Goal: Answer question/provide support: Share knowledge or assist other users

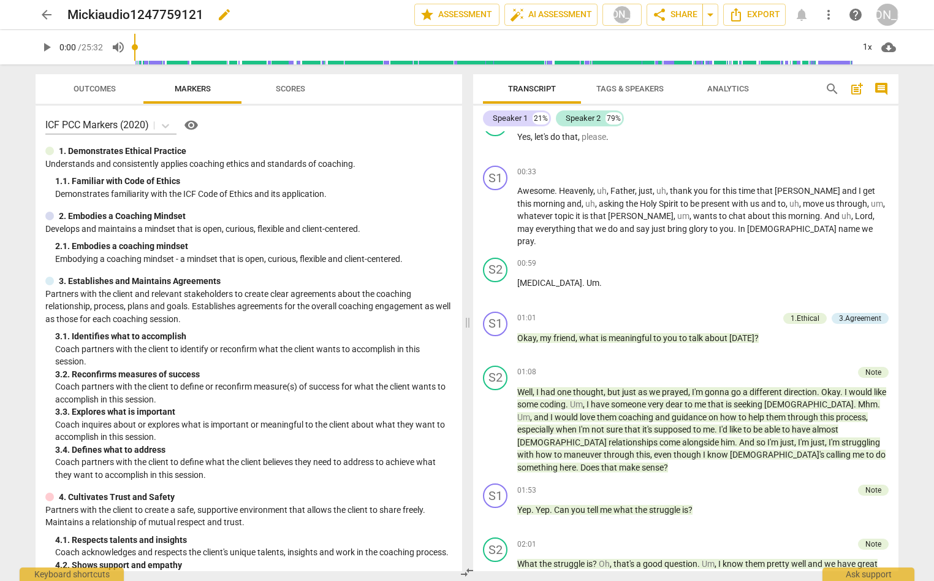
scroll to position [547, 0]
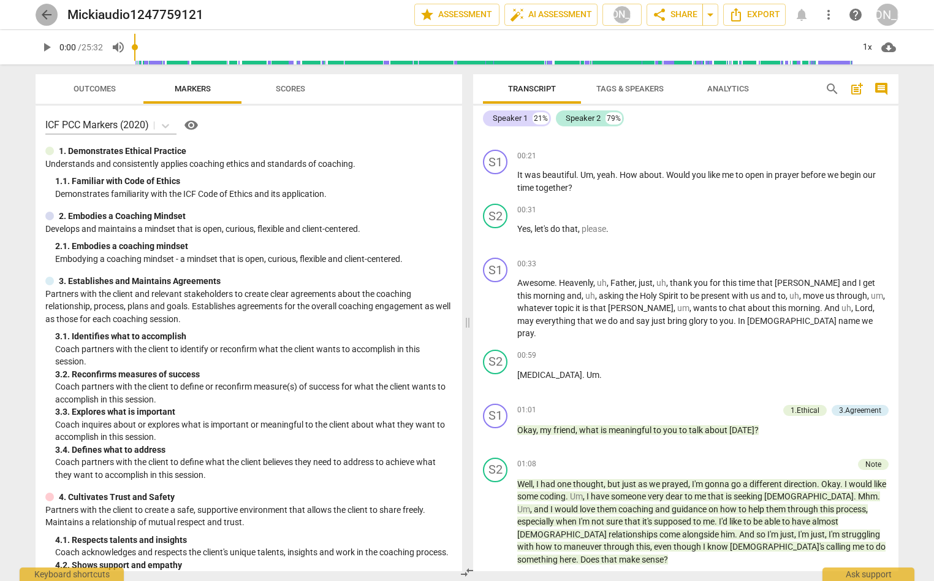
click at [40, 9] on span "arrow_back" at bounding box center [46, 14] width 15 height 15
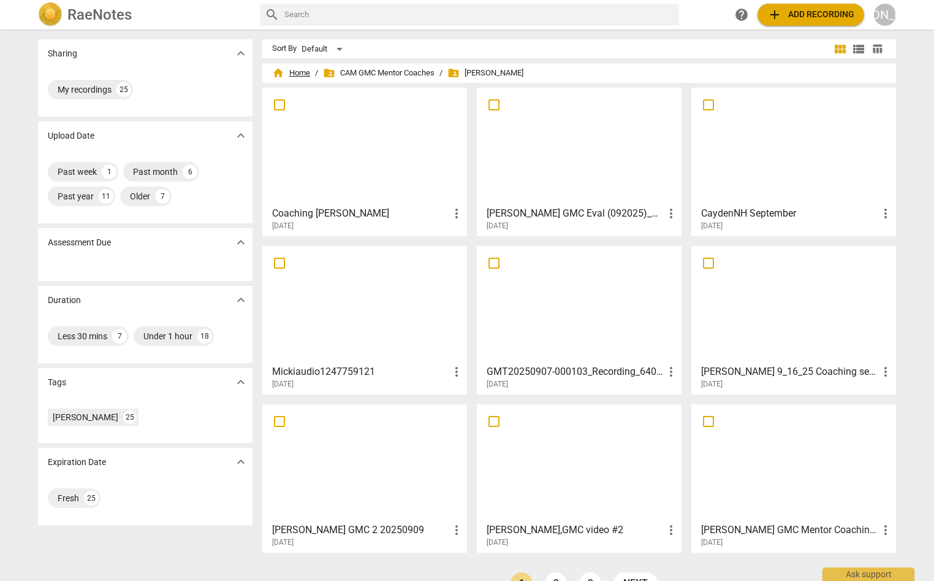
click at [296, 72] on span "home Home" at bounding box center [291, 73] width 38 height 12
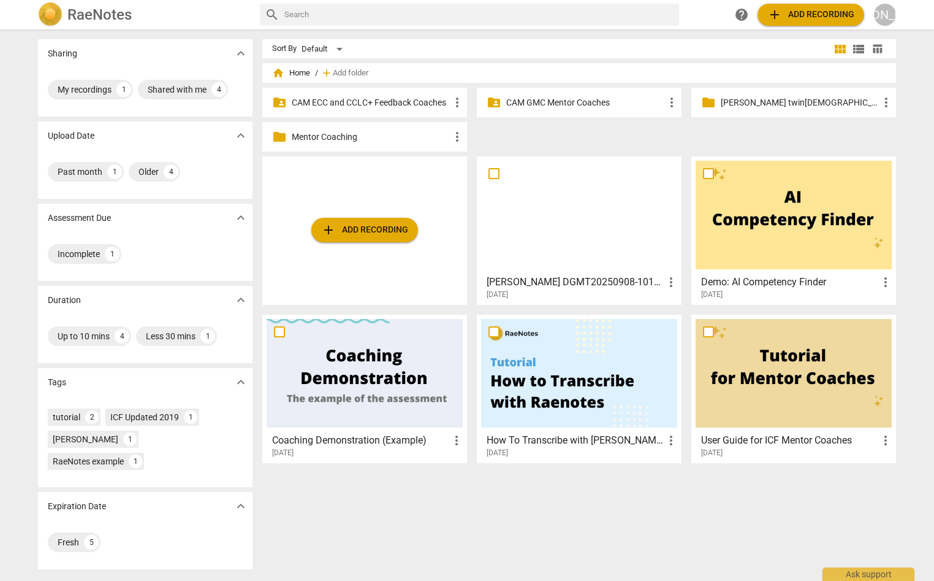
click at [380, 96] on p "CAM ECC and CCLC+ Feedback Coaches" at bounding box center [371, 102] width 158 height 13
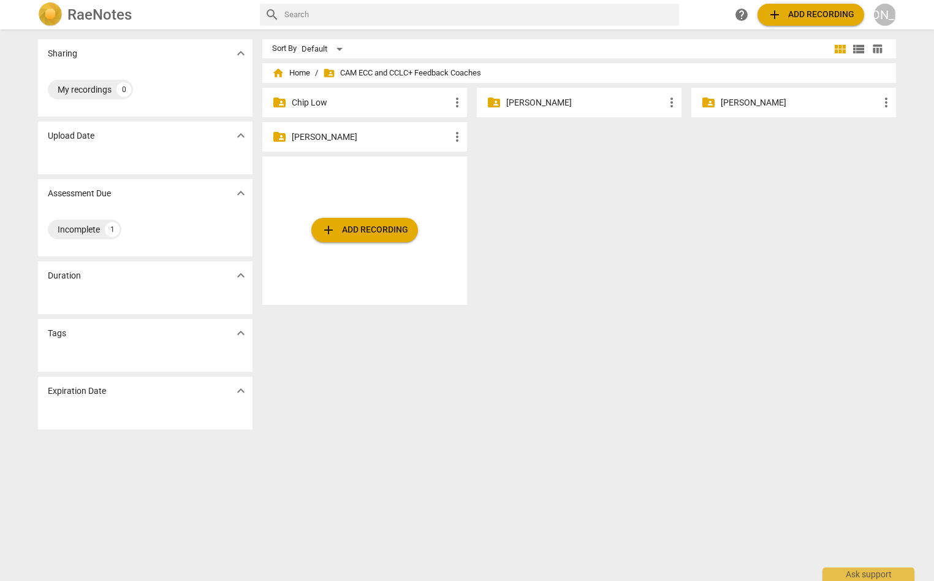
click at [525, 100] on p "[PERSON_NAME]" at bounding box center [585, 102] width 158 height 13
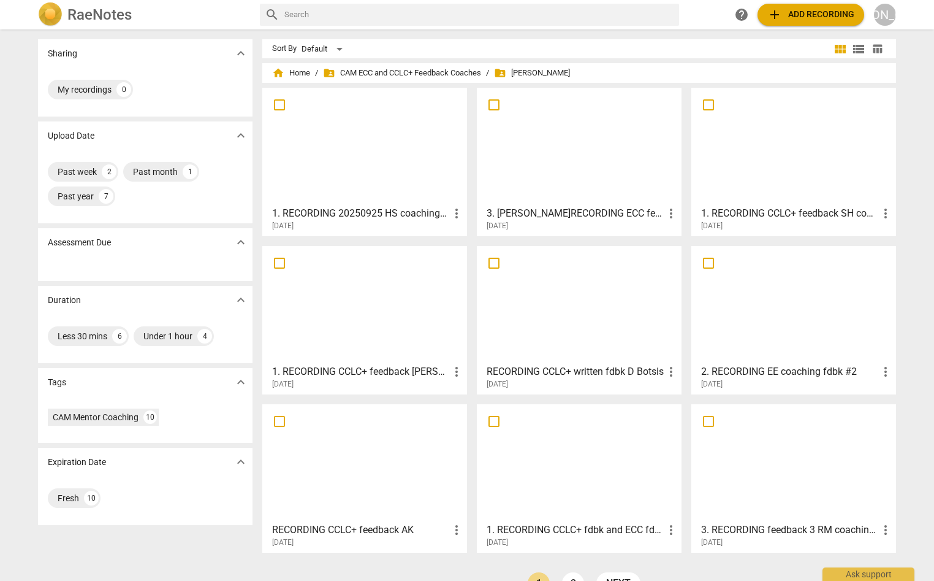
click at [374, 139] on div at bounding box center [365, 146] width 196 height 109
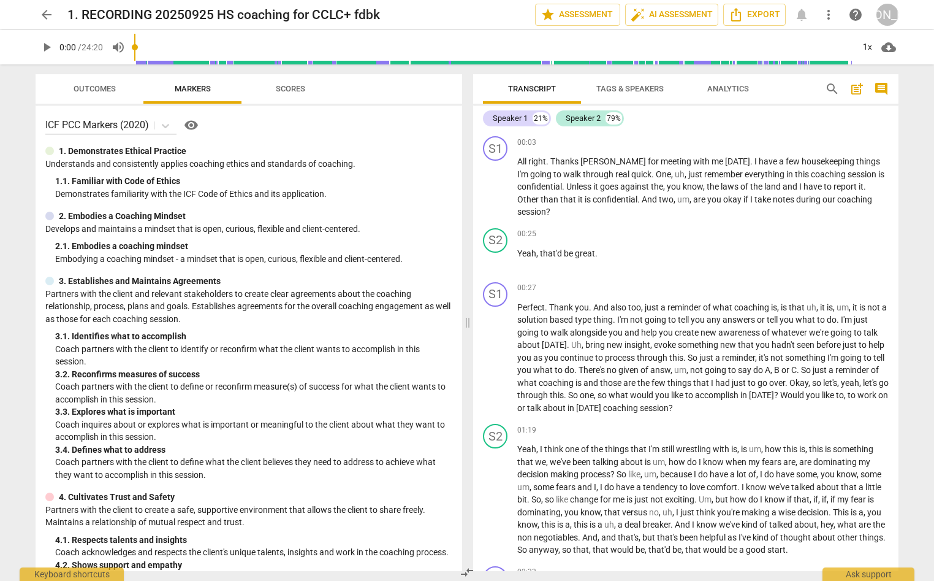
drag, startPoint x: 817, startPoint y: 136, endPoint x: 827, endPoint y: 129, distance: 12.4
click at [821, 133] on div "S1 play_arrow pause 00:03 + Add competency keyboard_arrow_right All right . Tha…" at bounding box center [686, 177] width 426 height 92
click at [817, 140] on div "+" at bounding box center [822, 142] width 12 height 12
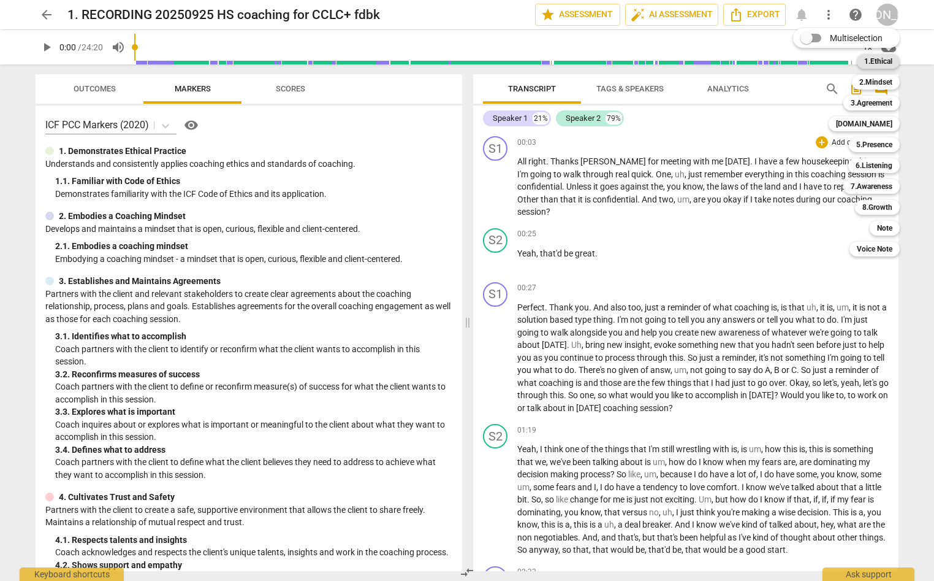
click at [881, 60] on b "1.Ethical" at bounding box center [879, 61] width 28 height 15
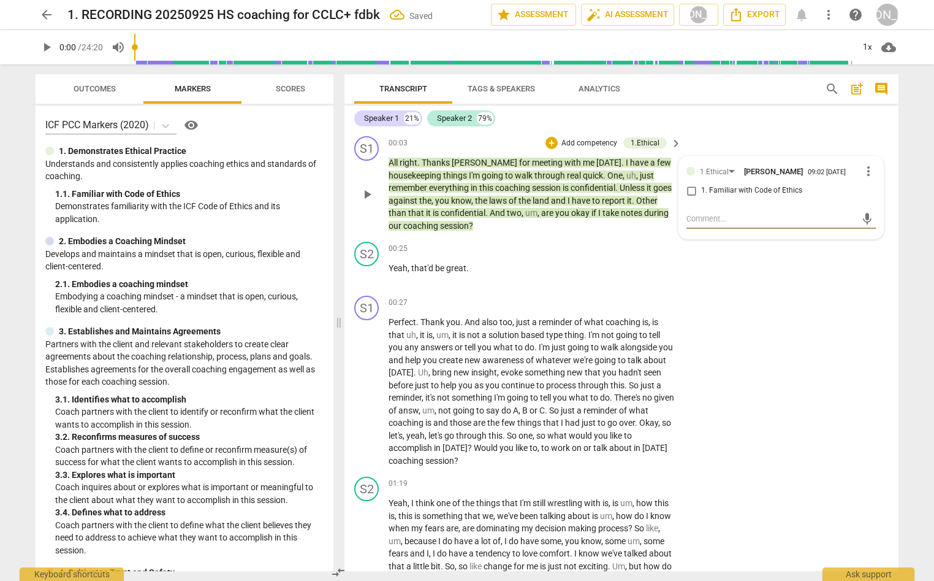
click at [692, 191] on input "1. Familiar with Code of Ethics" at bounding box center [692, 190] width 20 height 15
checkbox input "true"
drag, startPoint x: 706, startPoint y: 223, endPoint x: 719, endPoint y: 221, distance: 12.4
click at [711, 221] on textarea at bounding box center [772, 219] width 170 height 12
type textarea "G"
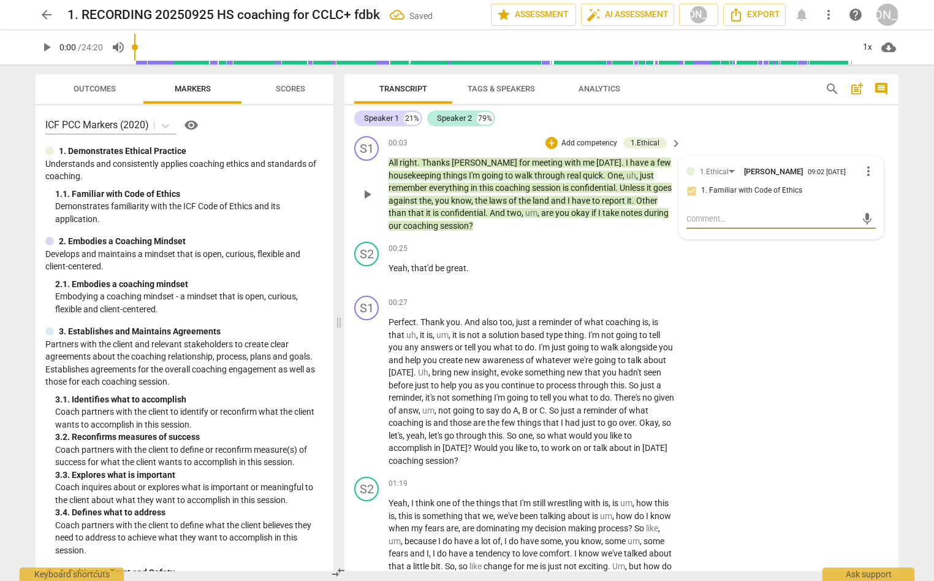
type textarea "G"
type textarea "Gr"
type textarea "Gre"
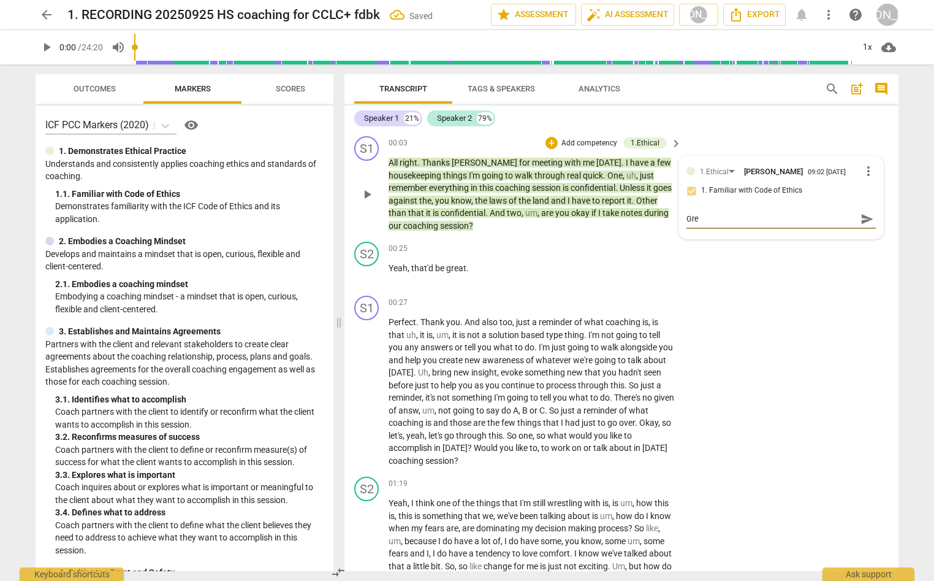
type textarea "Grea"
type textarea "Great"
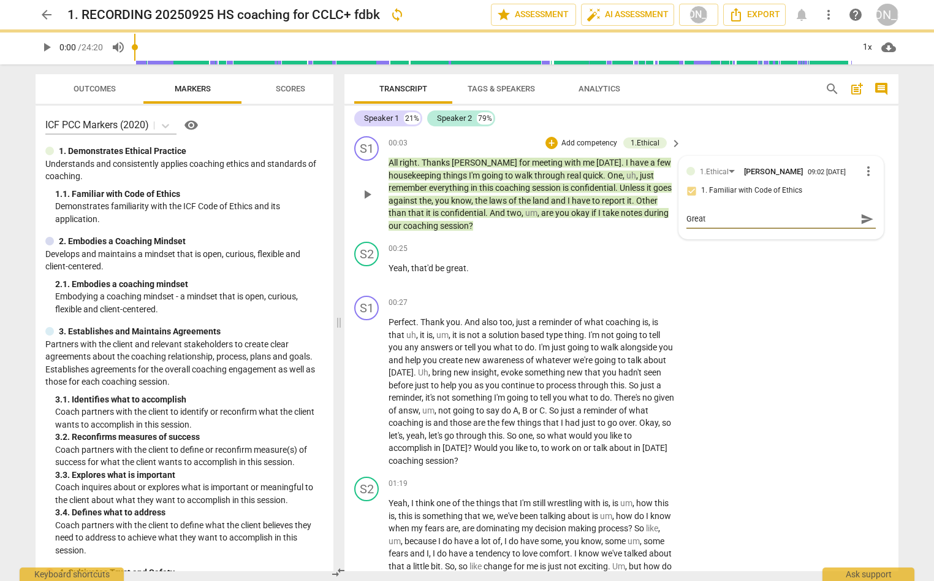
type textarea "Great h"
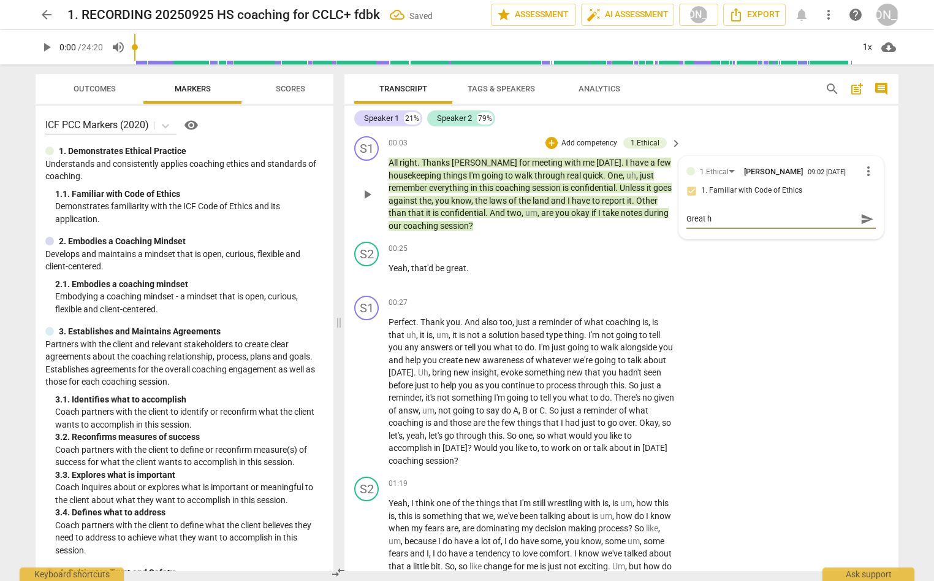
type textarea "Great"
type textarea "Great j"
type textarea "Great jo"
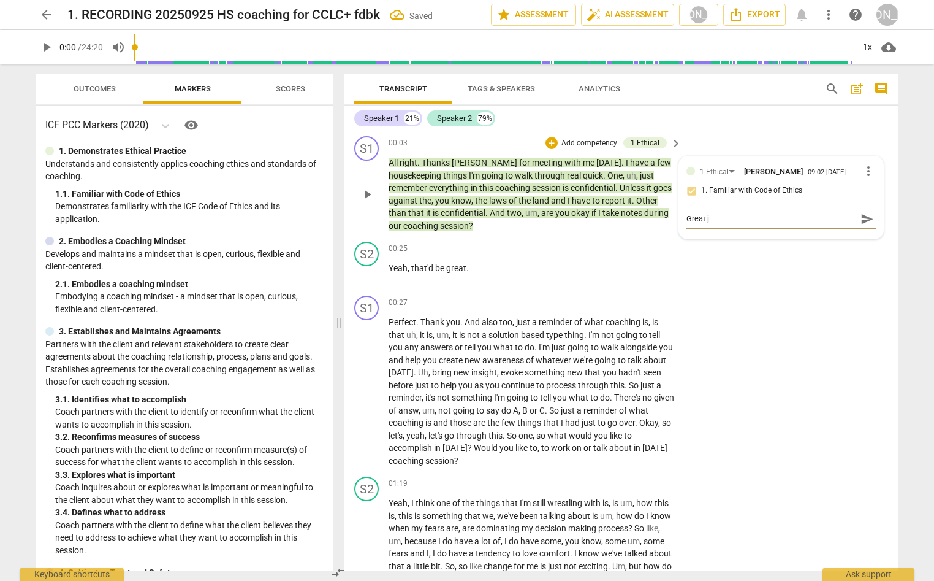
type textarea "Great jo"
type textarea "Great job"
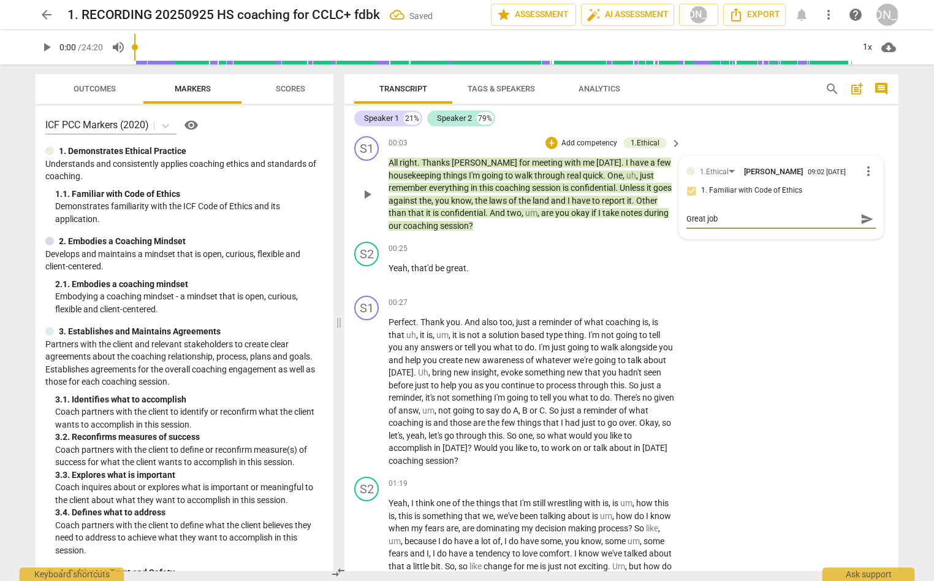
type textarea "Great job d"
type textarea "Great job do"
type textarea "Great job doi"
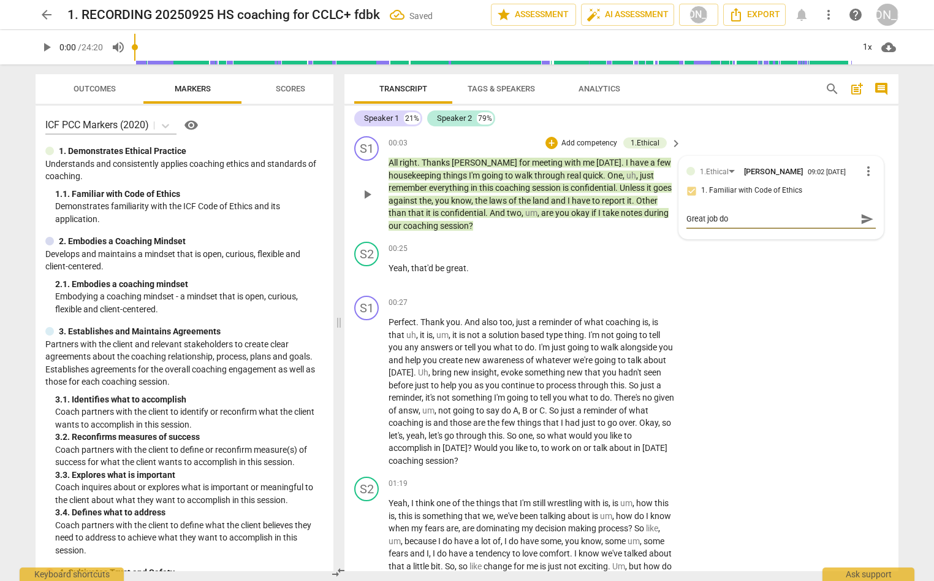
type textarea "Great job doi"
type textarea "Great job doin"
type textarea "Great job doing"
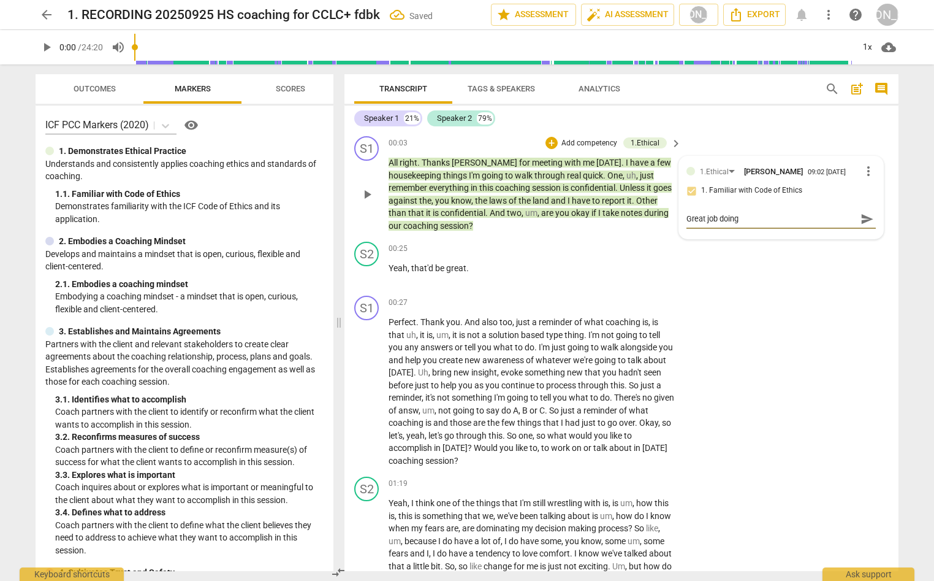
type textarea "Great job doing t"
type textarea "Great job doing th"
type textarea "Great job doing the"
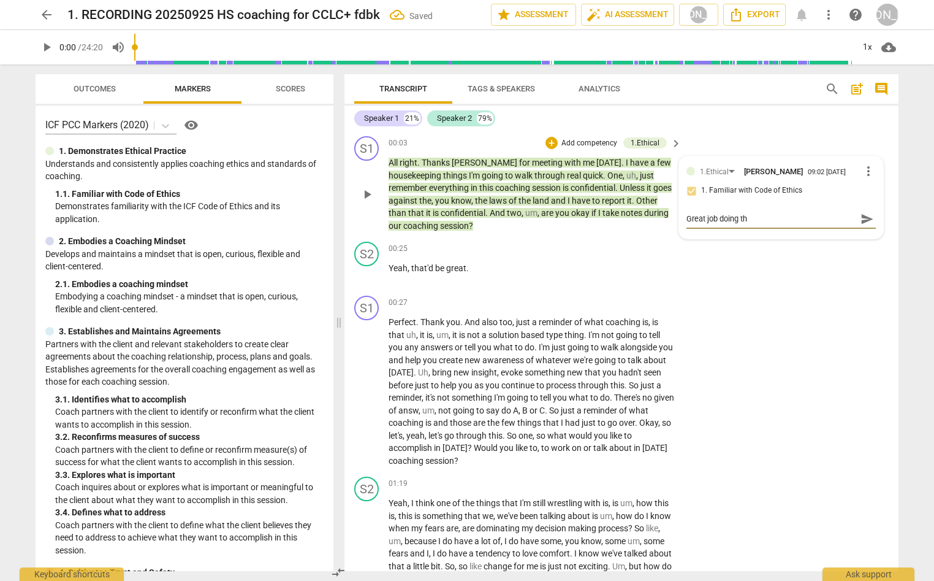
type textarea "Great job doing the"
type textarea "Great job doing thew"
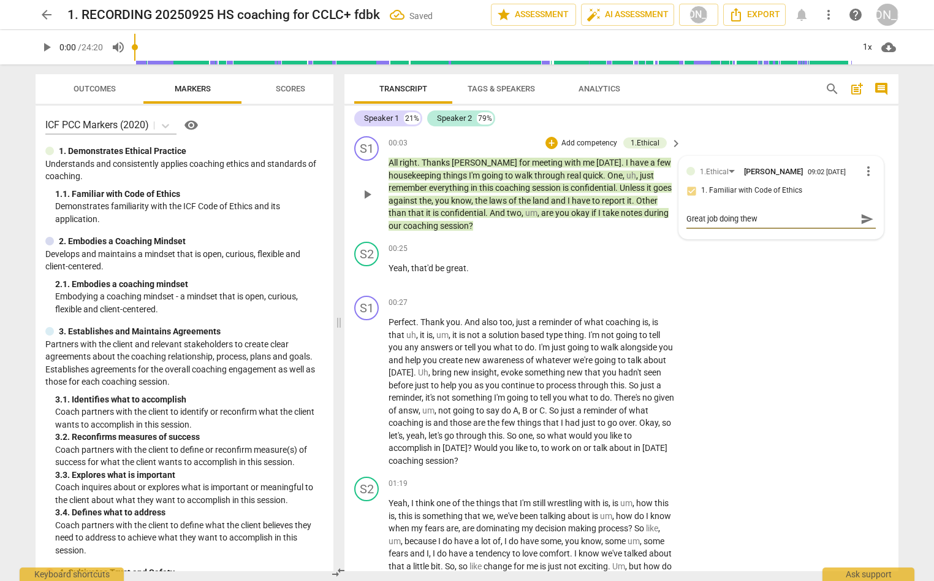
type textarea "Great job doing thew h"
type textarea "Great job doing thew ho"
type textarea "Great job doing thew hos"
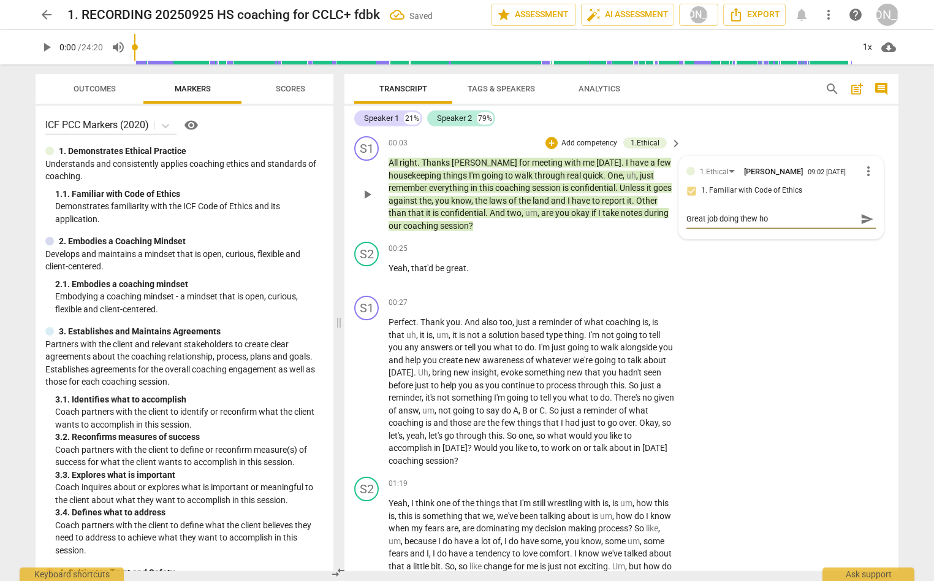
type textarea "Great job doing thew hos"
type textarea "Great job doing thew ho"
type textarea "Great job doing thew h"
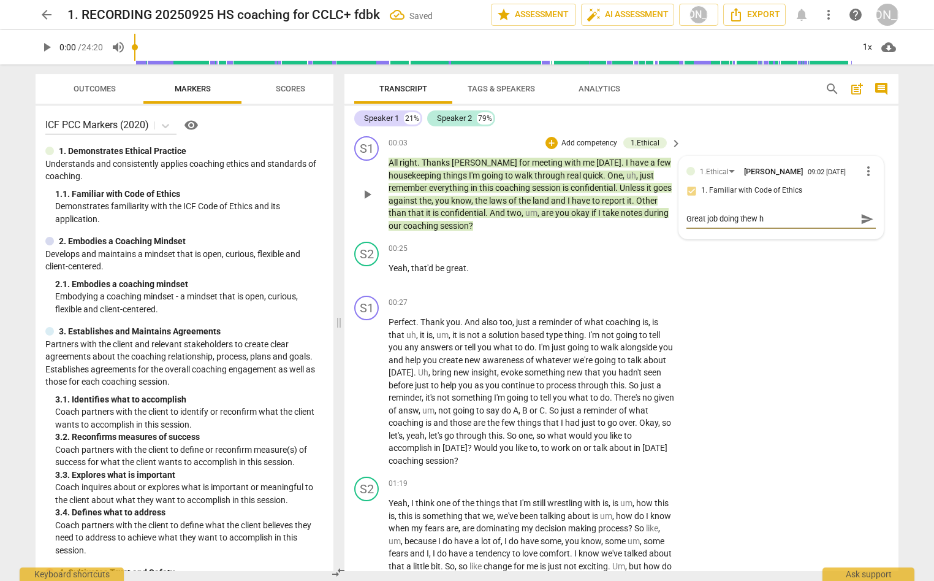
type textarea "Great job doing thew"
type textarea "Great job doing the"
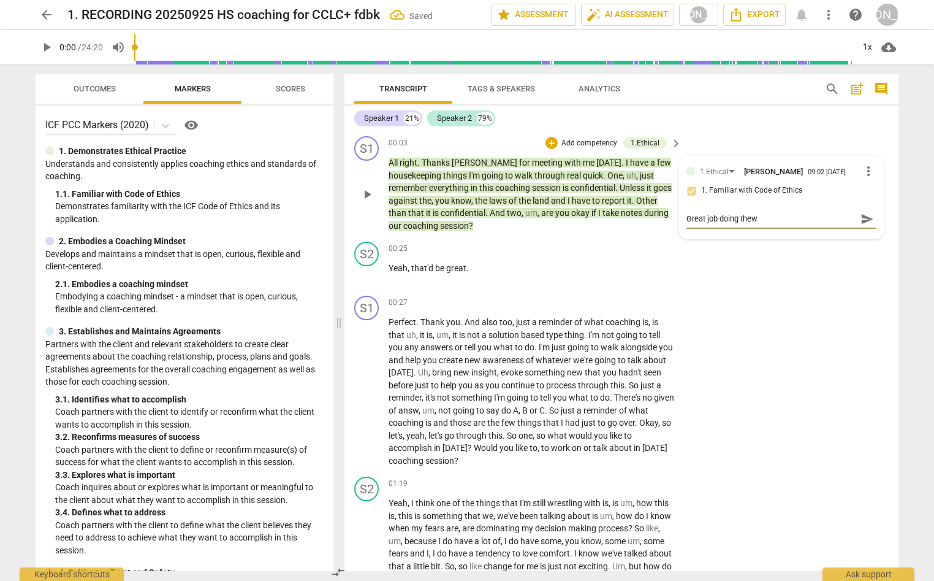
type textarea "Great job doing the"
type textarea "Great job doing th"
type textarea "Great job doing t"
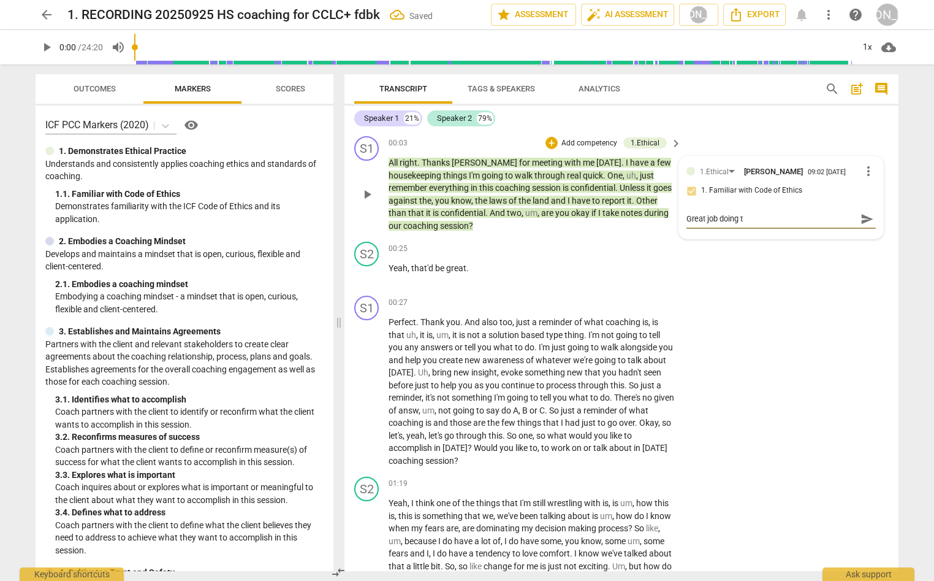
type textarea "Great job doing"
type textarea "Great job doing w"
type textarea "Great job doing wi"
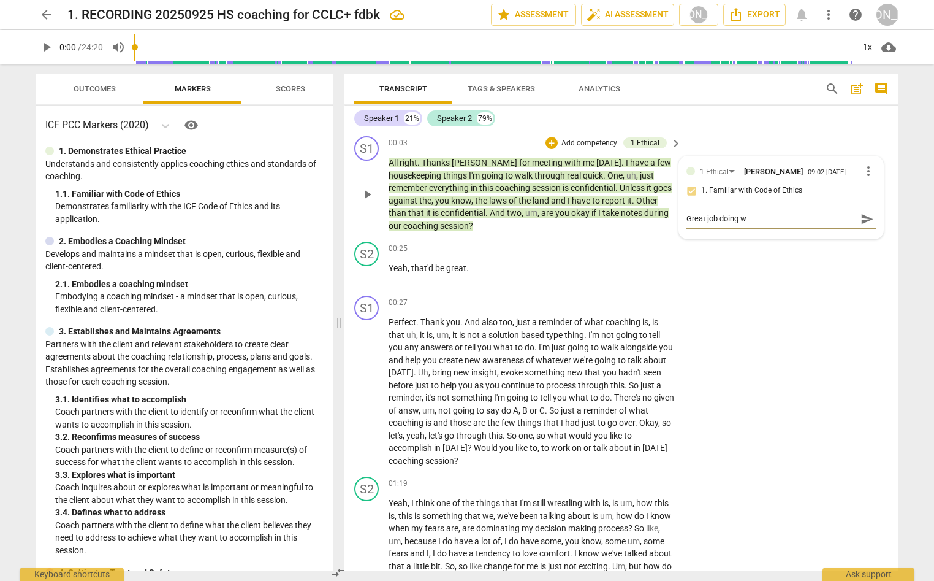
type textarea "Great job doing wi"
type textarea "Great job doing wit"
type textarea "Great job doing with"
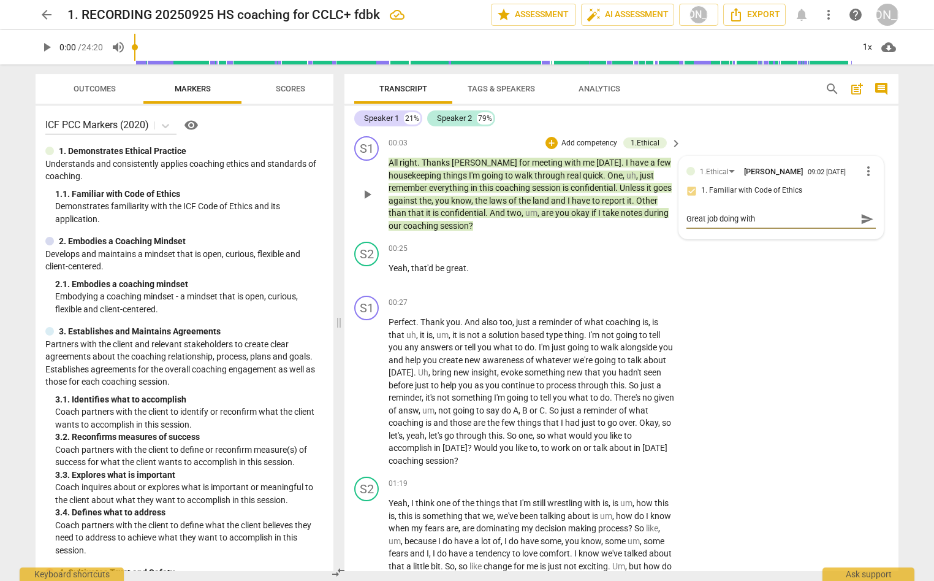
type textarea "Great job doing with"
type textarea "Great job doing with m"
type textarea "Great job doing with me"
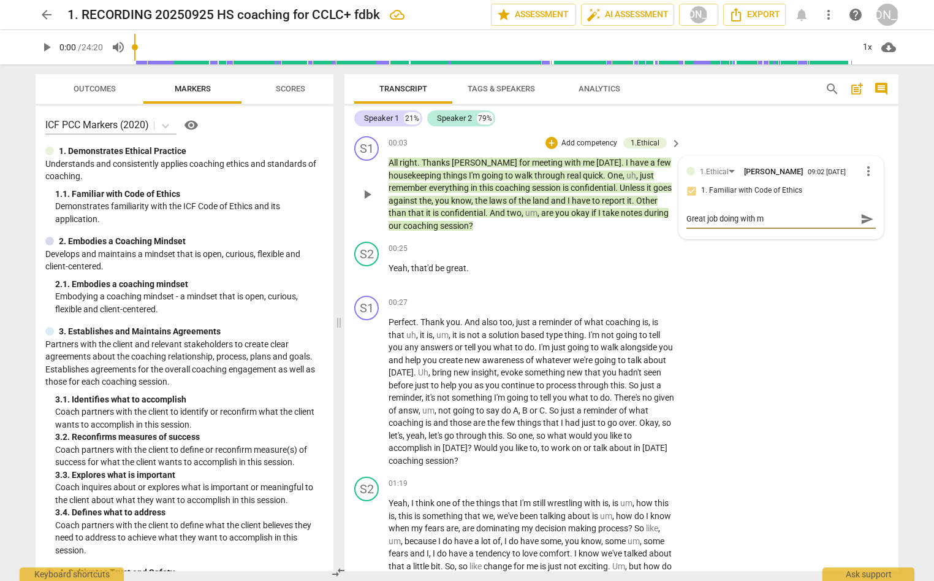
type textarea "Great job doing with me"
type textarea "Great job doing with men"
type textarea "Great job doing with ment"
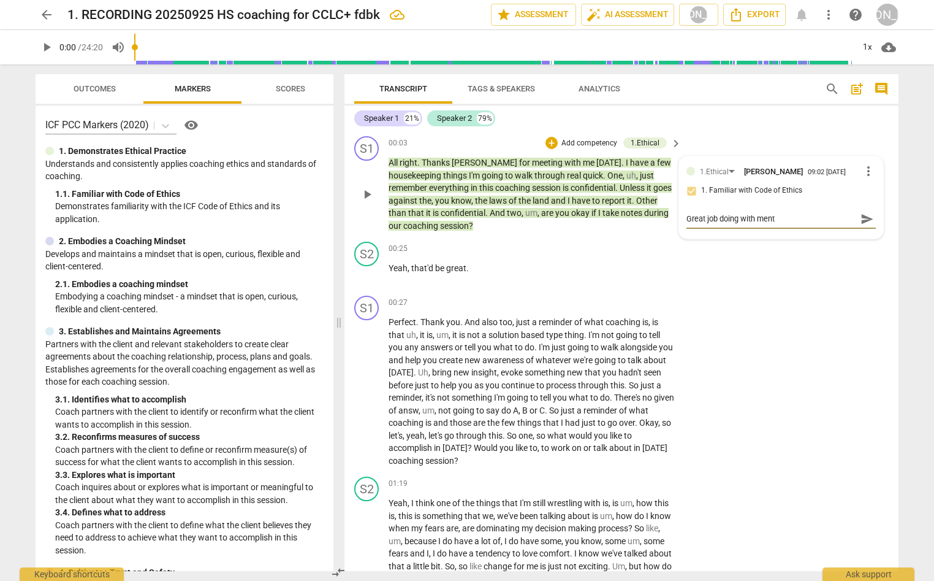
type textarea "Great job doing with menti"
type textarea "Great job doing with mentio"
type textarea "Great job doing with mention"
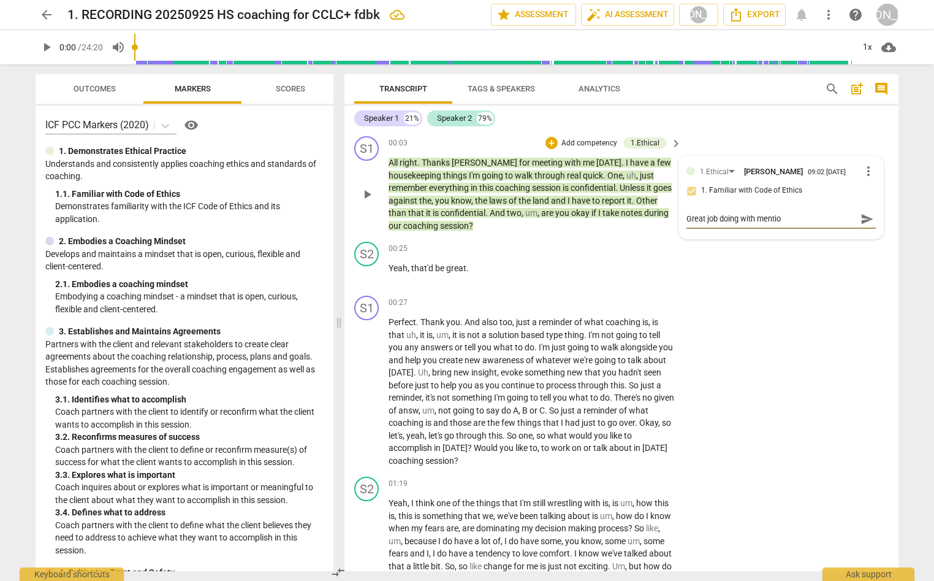
type textarea "Great job doing with mention"
type textarea "Great job doing with mentiond"
type textarea "Great job doing with mention"
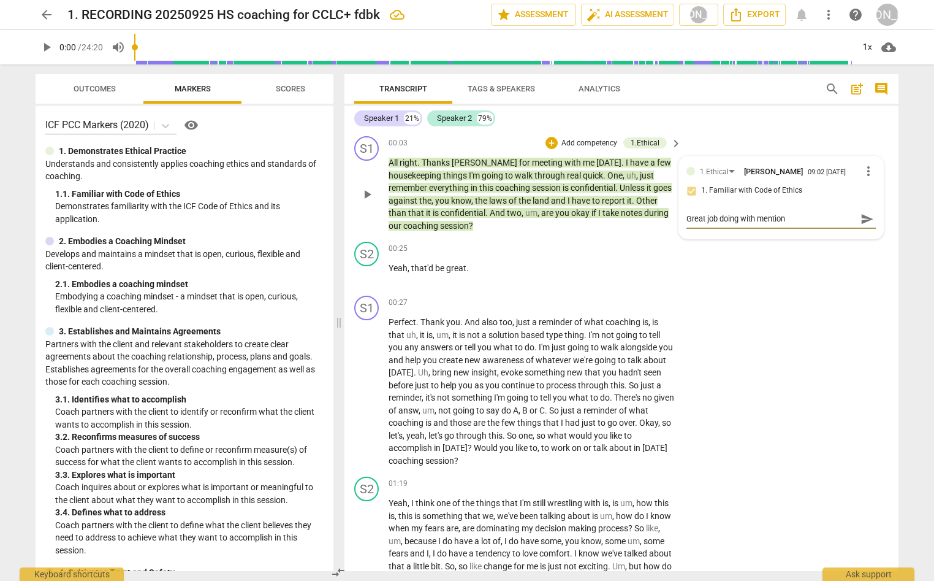
type textarea "Great job doing with mentioni"
type textarea "Great job doing with mentionin"
type textarea "Great job doing with mentioning"
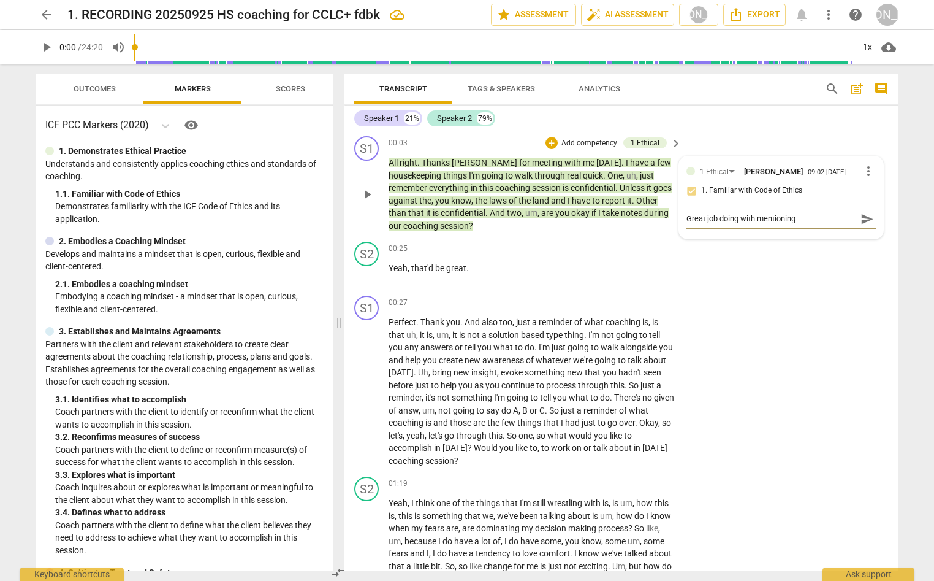
type textarea "Great job doing with mentioning"
type textarea "Great job doing with mentioning c"
type textarea "Great job doing with mentioning co"
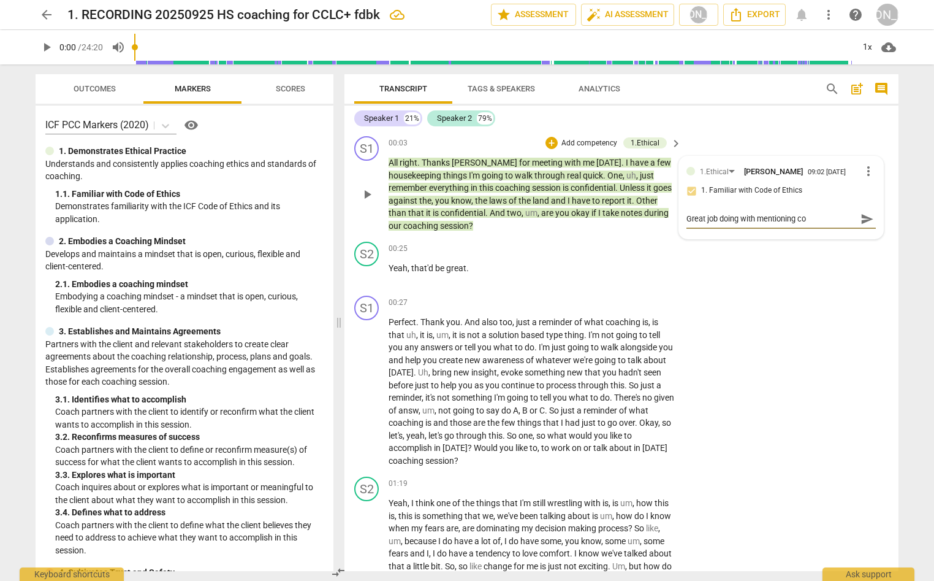
type textarea "Great job doing with mentioning con"
type textarea "Great job doing with mentioning conf"
type textarea "Great job doing with mentioning [PERSON_NAME]"
type textarea "Great job doing with mentioning confid"
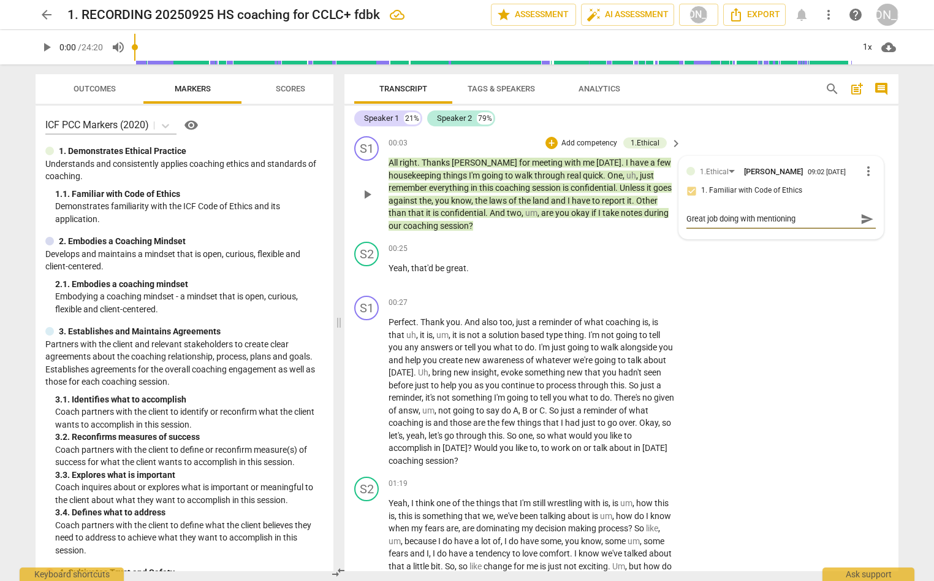
type textarea "Great job doing with mentioning confid"
type textarea "Great job doing with mentioning confide"
type textarea "Great job doing with mentioning confiden"
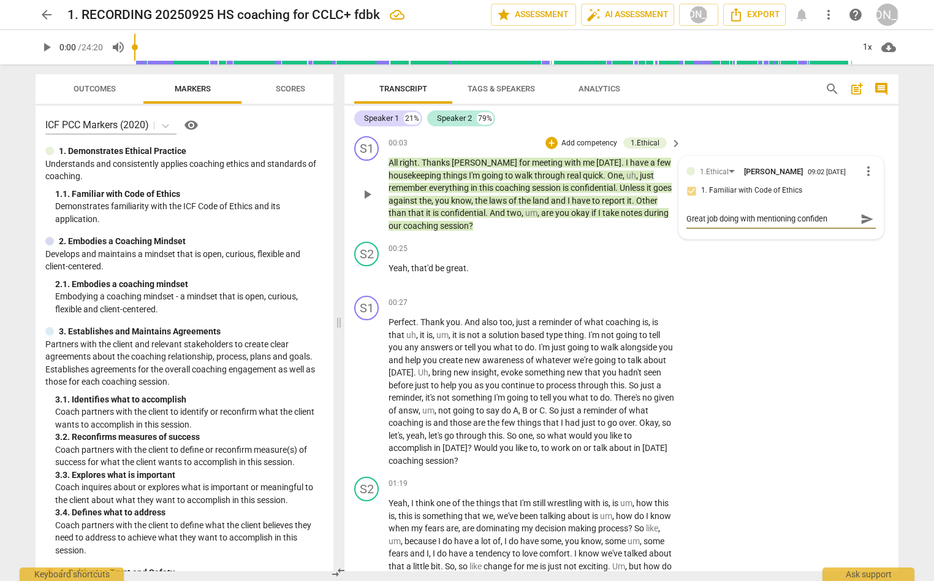
type textarea "Great job doing with mentioning confident"
type textarea "Great job doing with mentioning confidenti"
type textarea "Great job doing with mentioning confidentia"
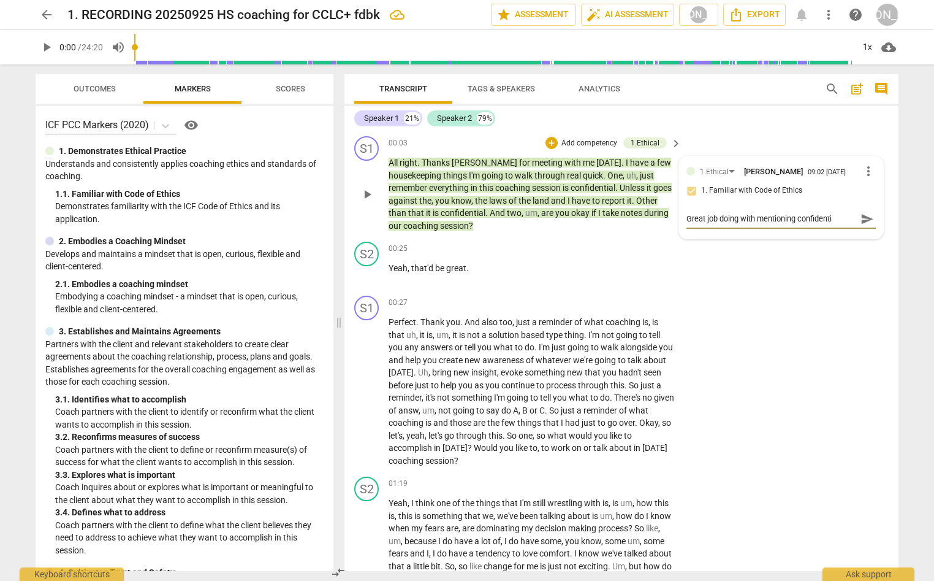
type textarea "Great job doing with mentioning confidentia"
type textarea "Great job doing with mentioning confidential"
type textarea "Great job doing with mentioning confidentiali"
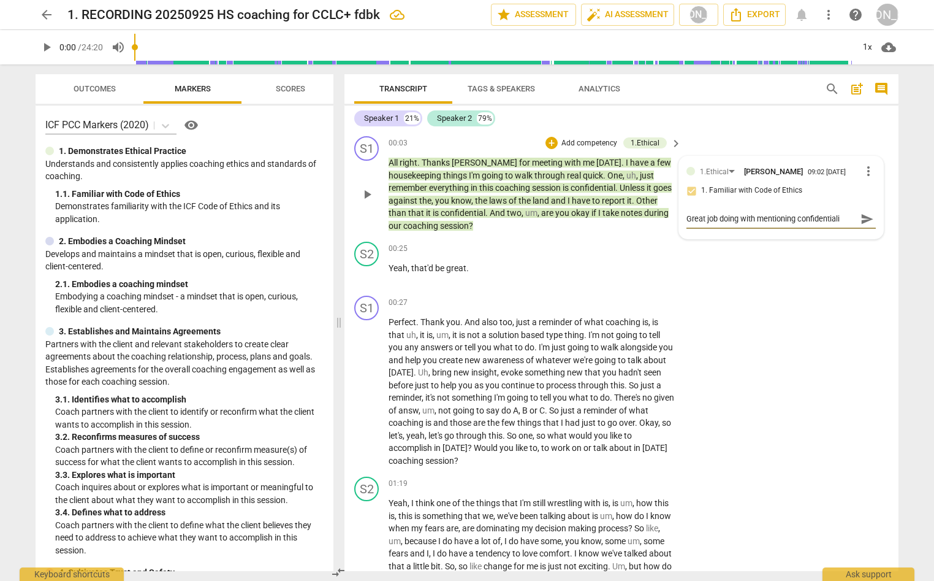
type textarea "Great job doing with mentioning confidentialit"
type textarea "Great job doing with mentioning confidentiality"
type textarea "Great job doing with mentioning confidentiality."
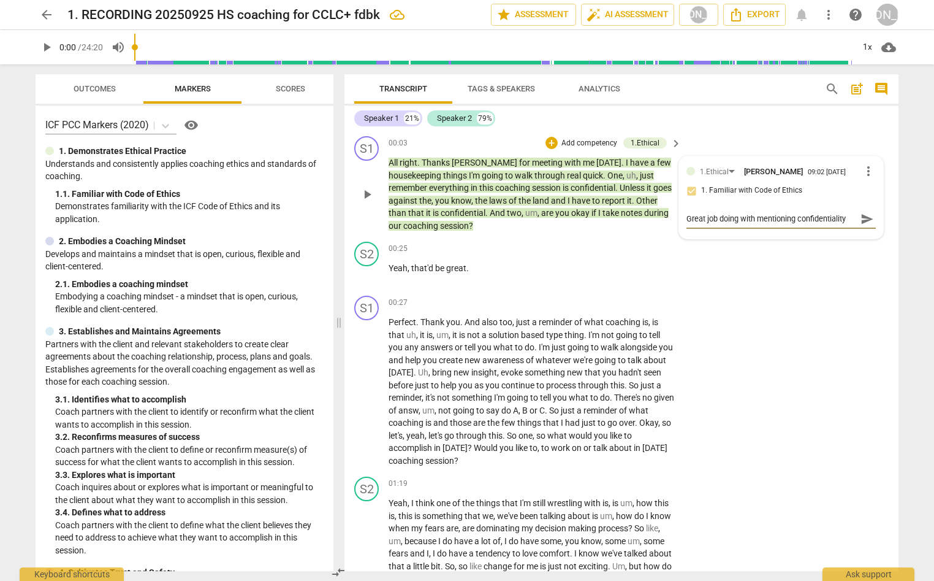
type textarea "Great job doing with mentioning confidentiality."
type textarea "Great job doing with mentioning confidentiality. Y"
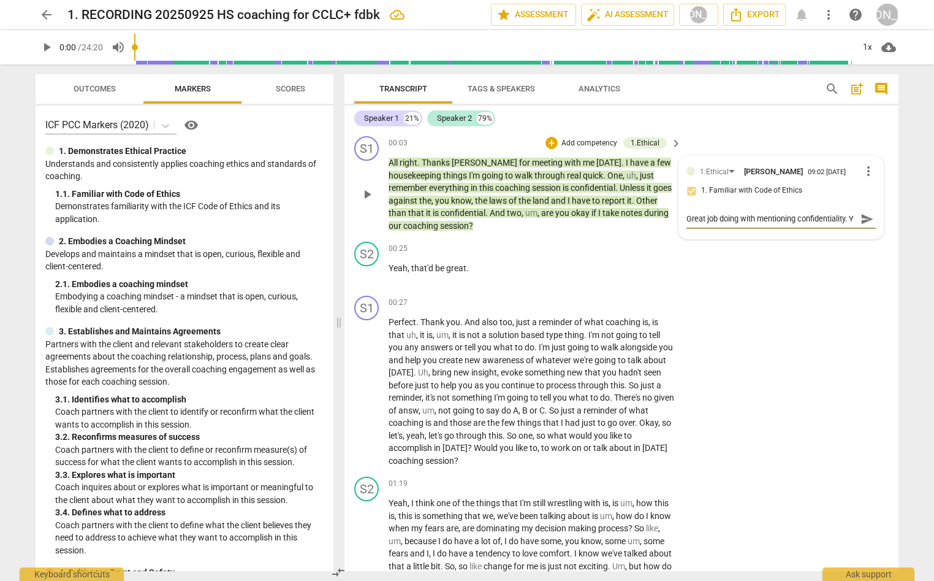
scroll to position [10, 0]
type textarea "Great job doing with mentioning confidentiality. Yo"
type textarea "Great job doing with mentioning confidentiality. You"
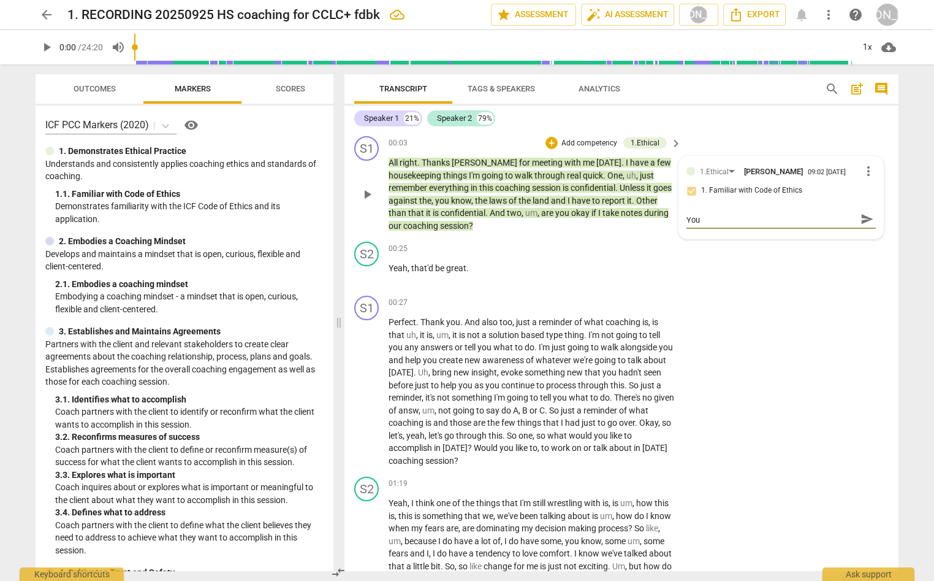
type textarea "Great job doing with mentioning confidentiality. You"
type textarea "Great job doing with mentioning confidentiality. You w"
type textarea "Great job doing with mentioning confidentiality. You wi"
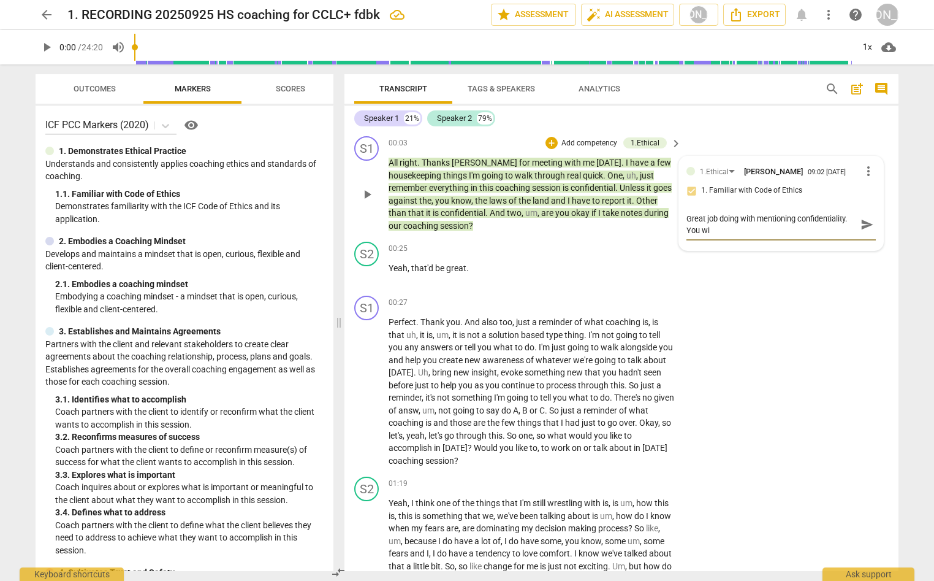
type textarea "Great job doing with mentioning confidentiality. You wil"
type textarea "Great job doing with mentioning confidentiality. You will"
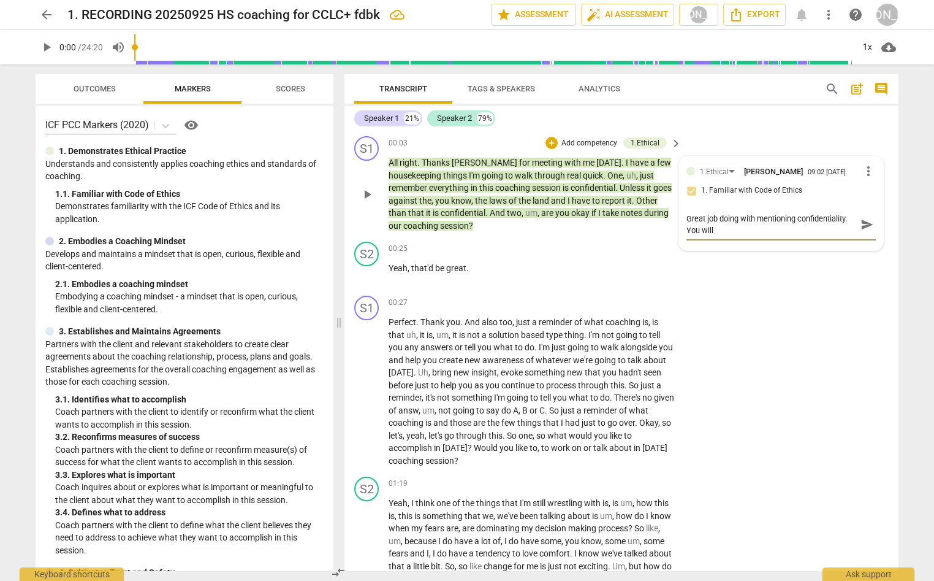
type textarea "Great job doing with mentioning confidentiality. You will"
type textarea "Great job doing with mentioning confidentiality. You will a"
type textarea "Great job doing with mentioning confidentiality. You will al"
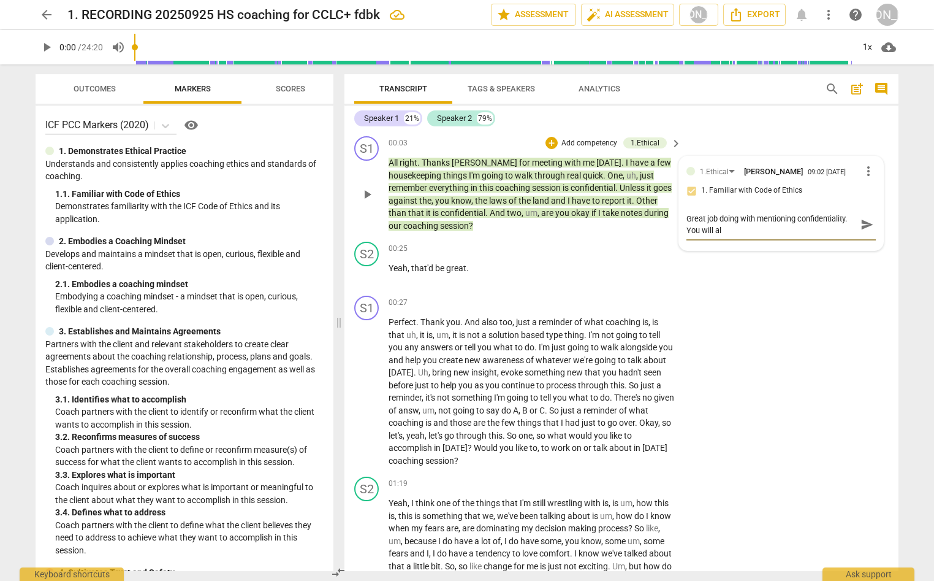
type textarea "Great job doing with mentioning confidentiality. You will als"
type textarea "Great job doing with mentioning confidentiality. You will also"
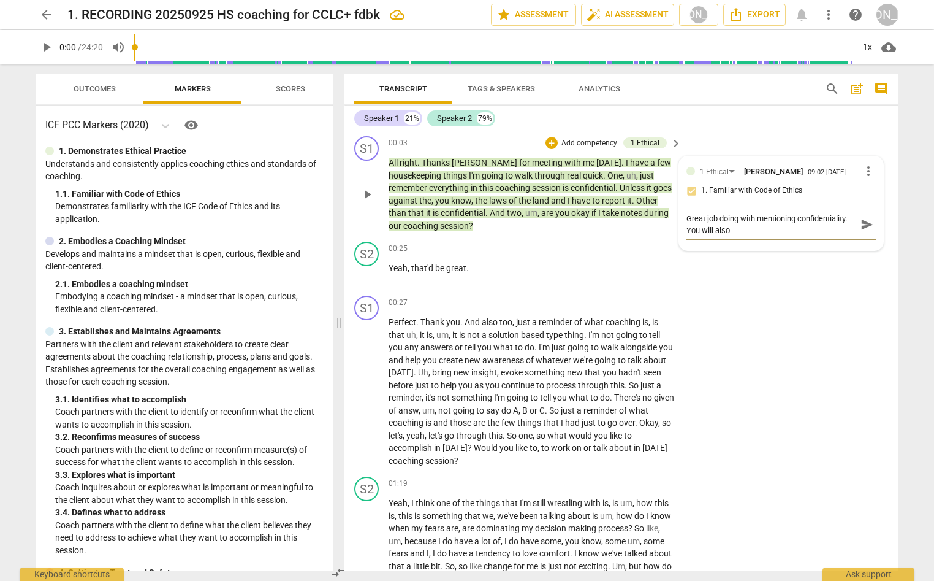
type textarea "Great job doing with mentioning confidentiality. You will also"
type textarea "Great job doing with mentioning confidentiality. You will also w"
type textarea "Great job doing with mentioning confidentiality. You will also wa"
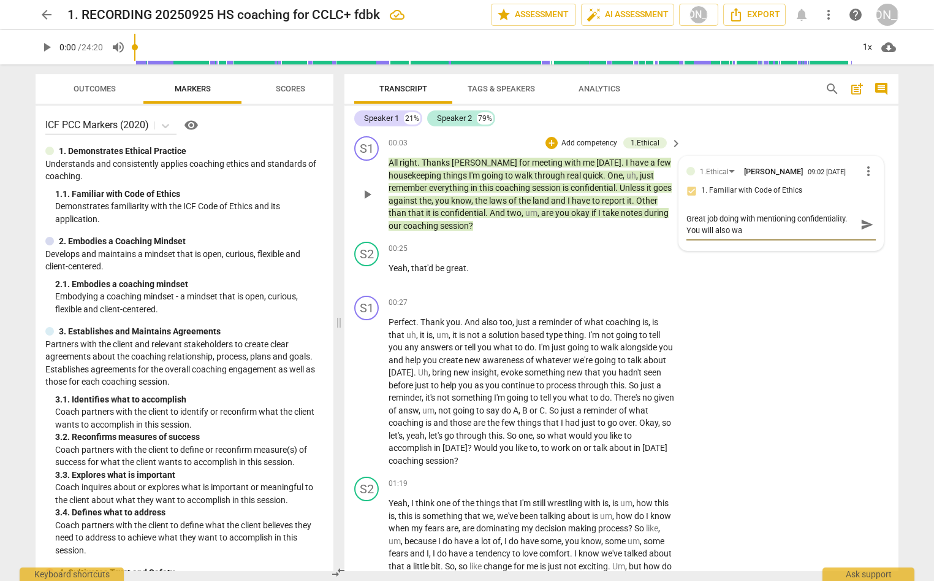
type textarea "Great job doing with mentioning confidentiality. You will also wan"
type textarea "Great job doing with mentioning confidentiality. You will also want"
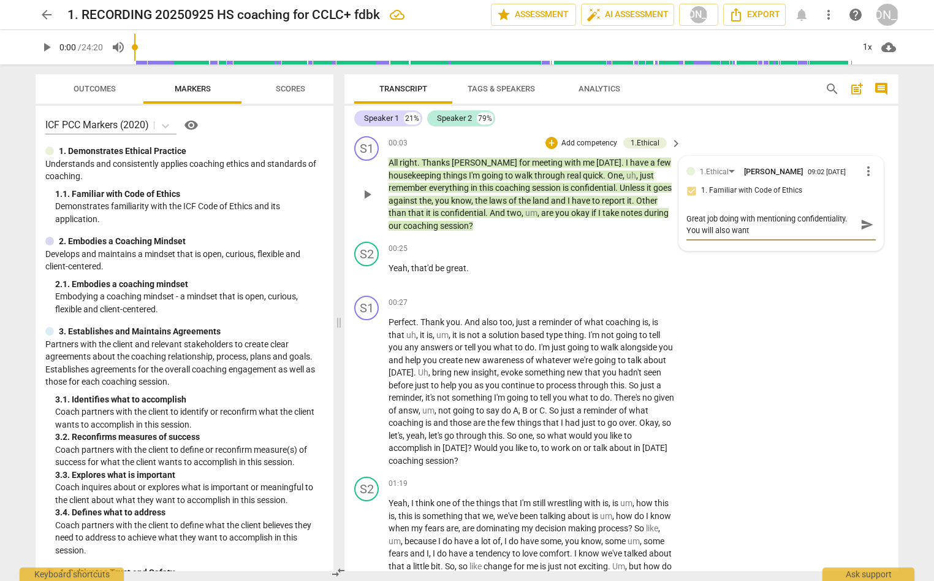
type textarea "Great job doing with mentioning confidentiality. You will also want"
type textarea "Great job doing with mentioning confidentiality. You will also want t"
type textarea "Great job doing with mentioning confidentiality. You will also want to"
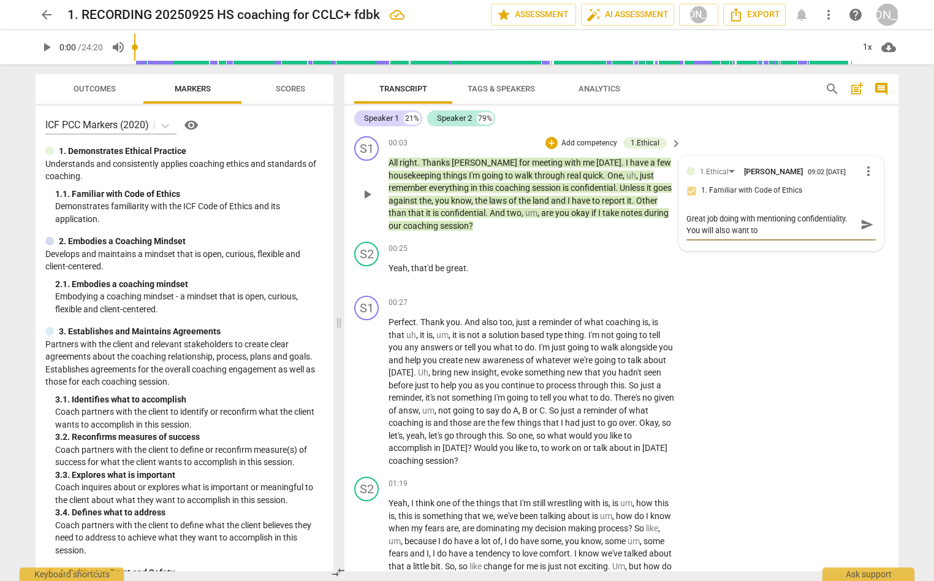
type textarea "Great job doing with mentioning confidentiality. You will also want to"
type textarea "Great job doing with mentioning confidentiality. You will also want to m"
type textarea "Great job doing with mentioning confidentiality. You will also want to me"
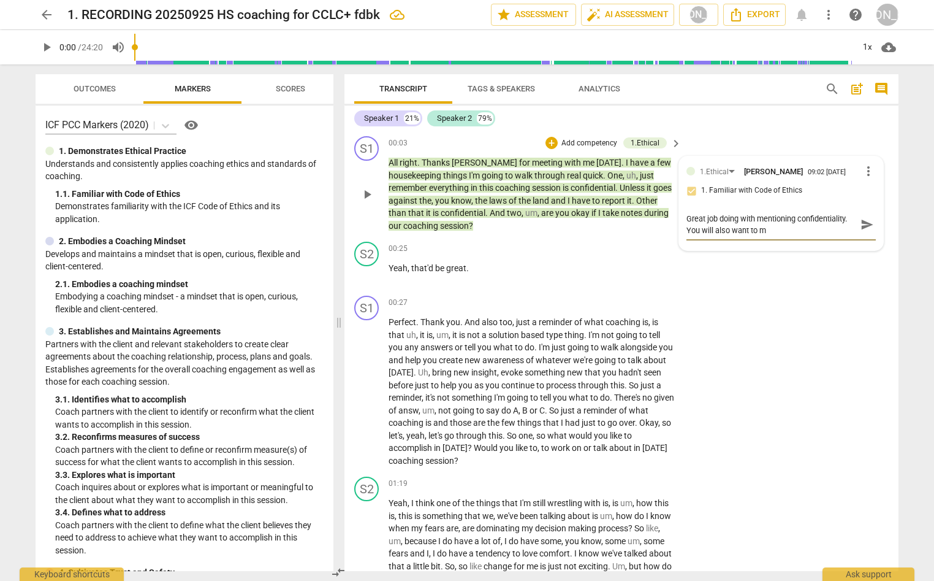
type textarea "Great job doing with mentioning confidentiality. You will also want to me"
type textarea "Great job doing with mentioning confidentiality. You will also want to men"
type textarea "Great job doing with mentioning confidentiality. You will also want to ment"
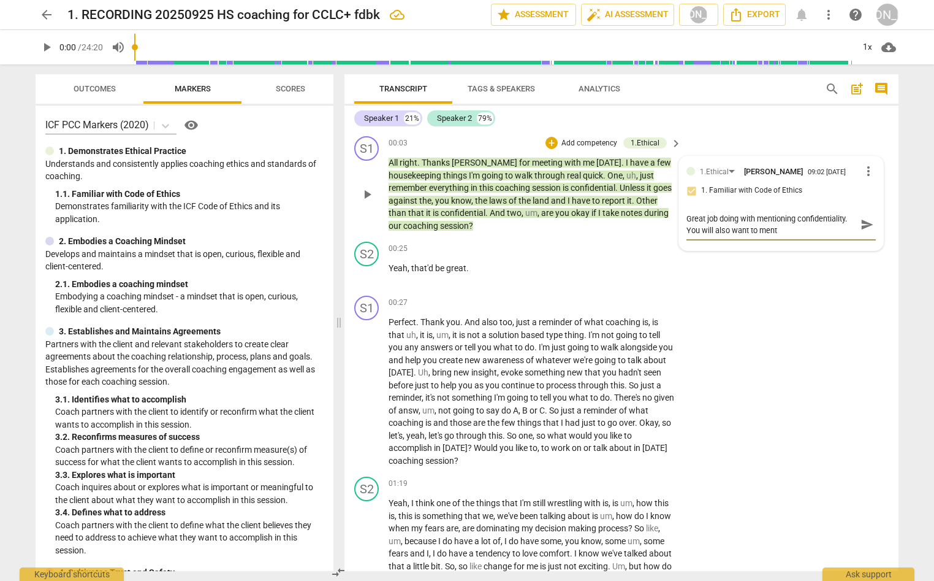
type textarea "Great job doing with mentioning confidentiality. You will also want to menti"
type textarea "Great job doing with mentioning confidentiality. You will also want to mentio"
type textarea "Great job doing with mentioning confidentiality. You will also want to mention"
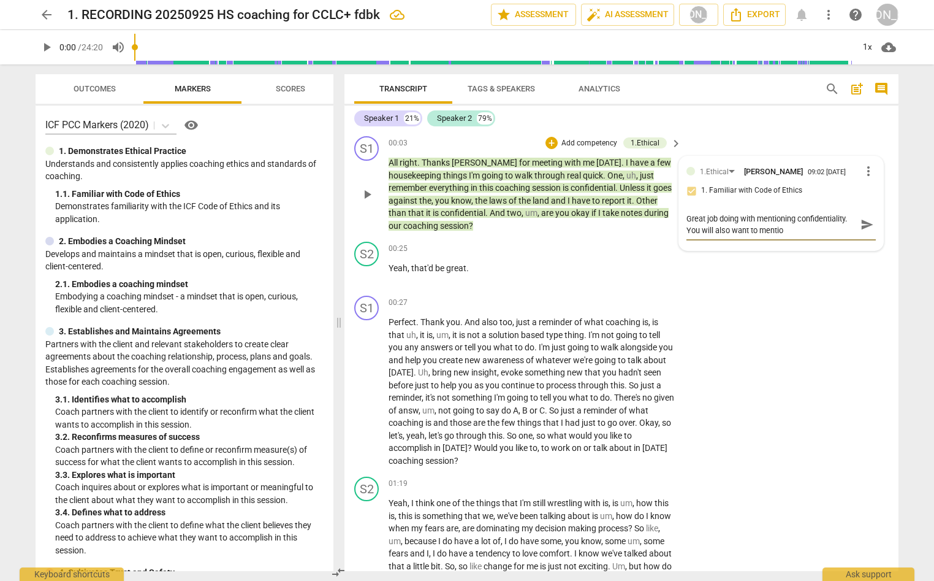
type textarea "Great job doing with mentioning confidentiality. You will also want to mention"
type textarea "Great job doing with mentioning confidentiality. You will also want to mention t"
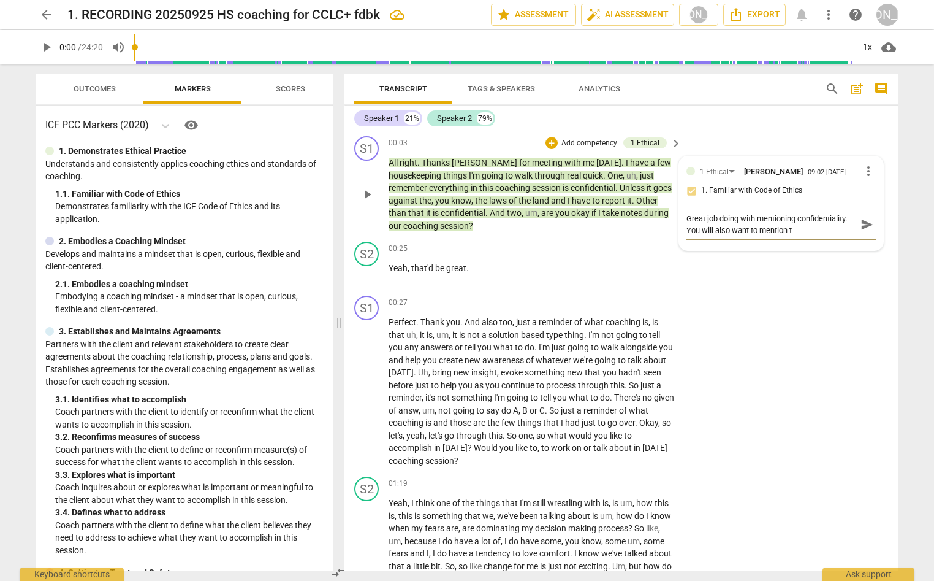
type textarea "Great job doing with mentioning confidentiality. You will also want to mention …"
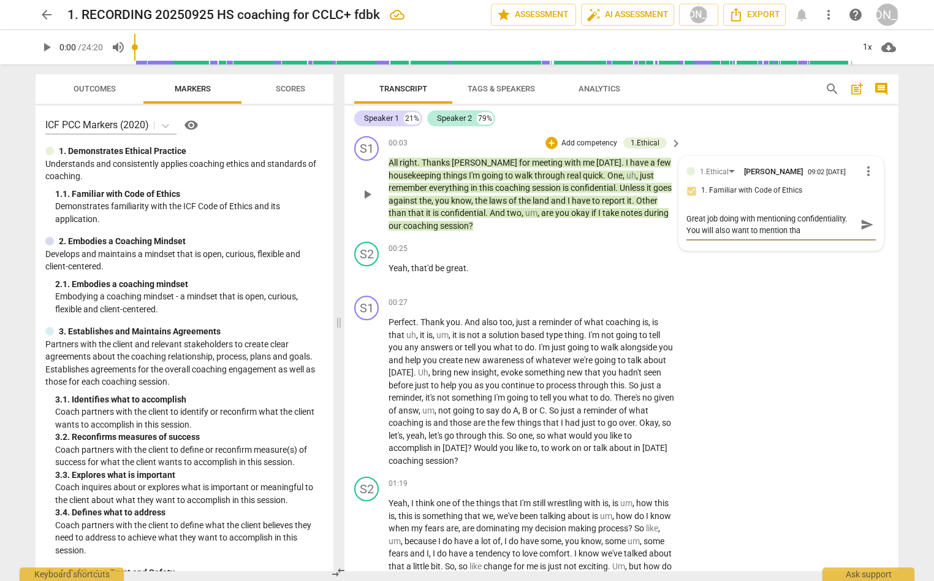
type textarea "Great job doing with mentioning confidentiality. You will also want to mention …"
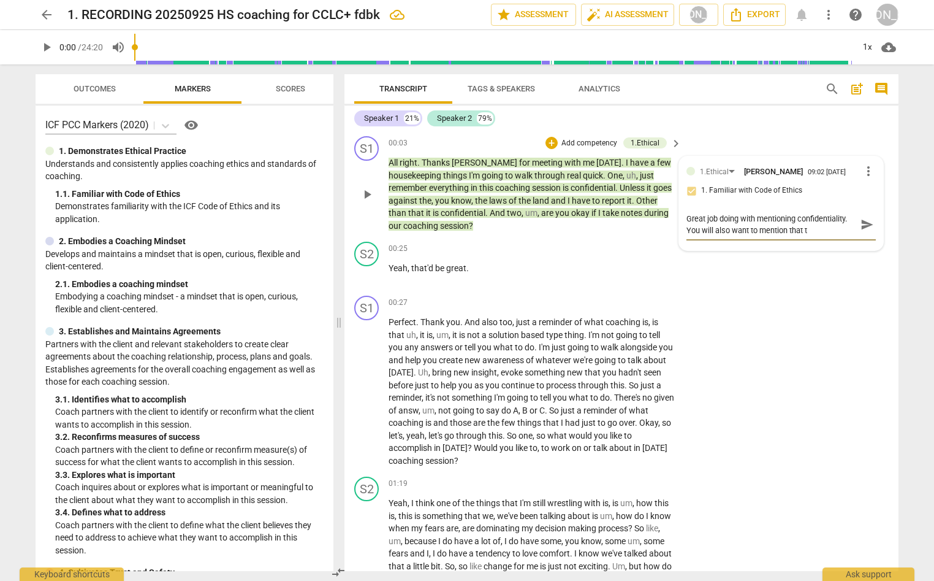
type textarea "Great job doing with mentioning confidentiality. You will also want to mention …"
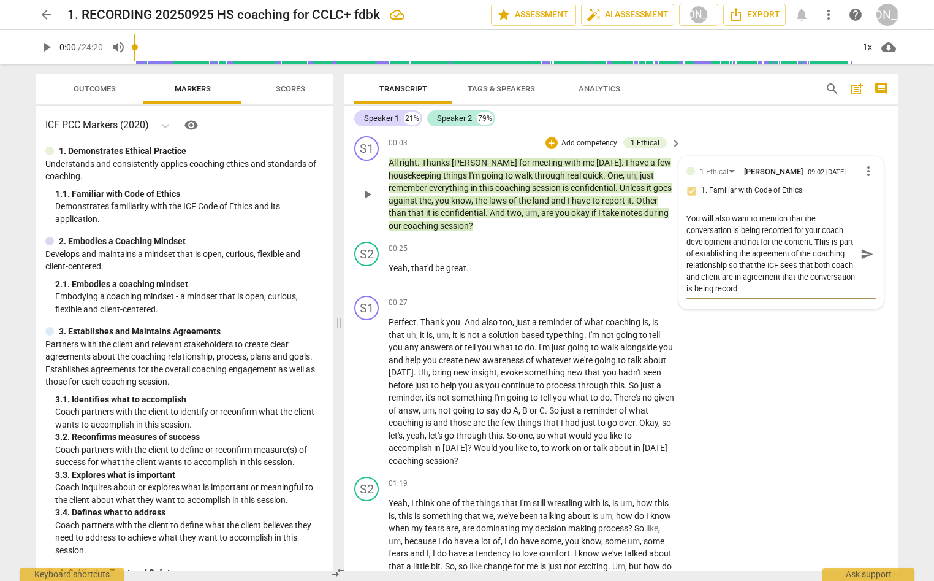
scroll to position [22, 0]
click at [864, 256] on span "send" at bounding box center [867, 253] width 13 height 13
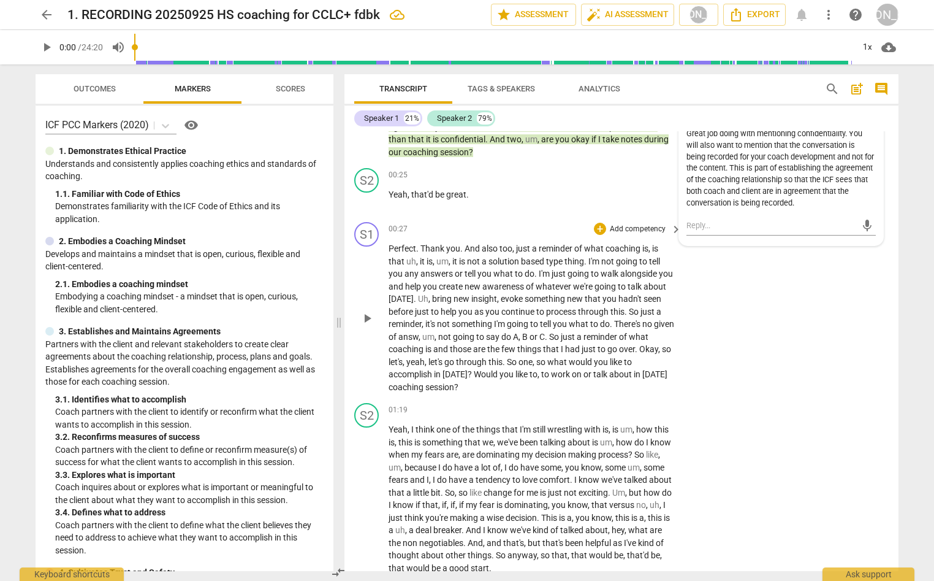
scroll to position [74, 0]
click at [596, 227] on div "+" at bounding box center [600, 228] width 12 height 12
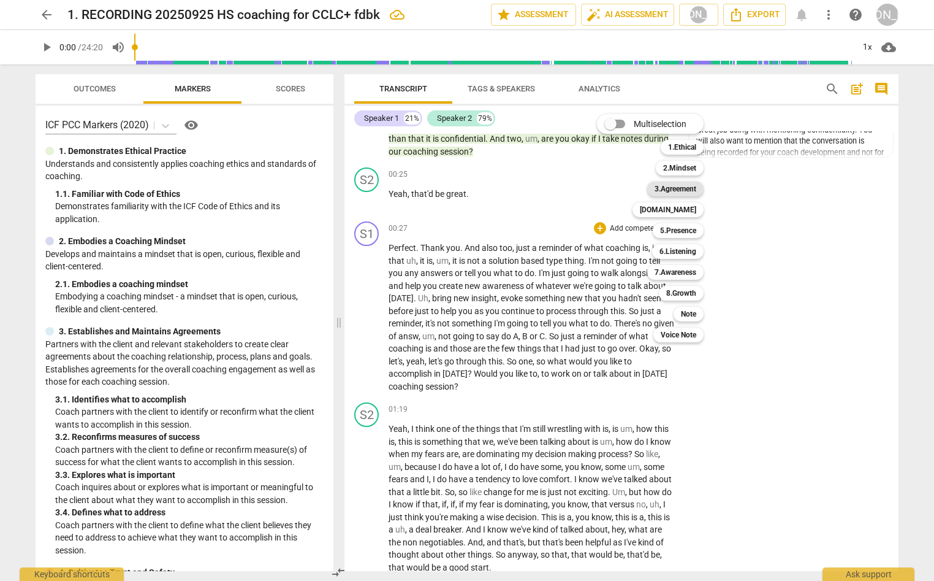
click at [686, 185] on b "3.Agreement" at bounding box center [676, 188] width 42 height 15
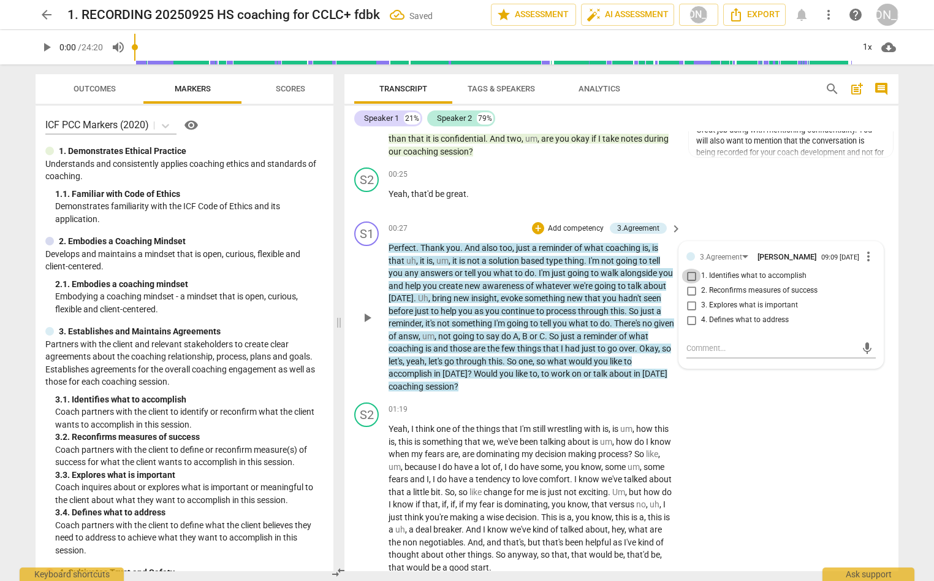
click at [689, 278] on input "1. Identifies what to accomplish" at bounding box center [692, 276] width 20 height 15
drag, startPoint x: 706, startPoint y: 356, endPoint x: 731, endPoint y: 356, distance: 25.8
click at [707, 354] on textarea at bounding box center [772, 348] width 170 height 12
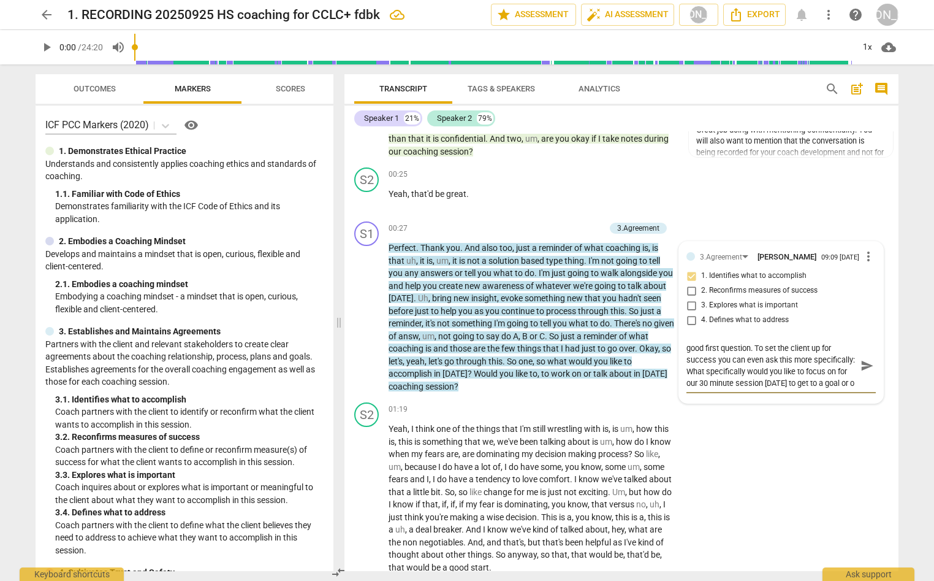
scroll to position [22, 0]
drag, startPoint x: 863, startPoint y: 369, endPoint x: 838, endPoint y: 349, distance: 32.3
click at [862, 369] on span "send" at bounding box center [867, 365] width 13 height 13
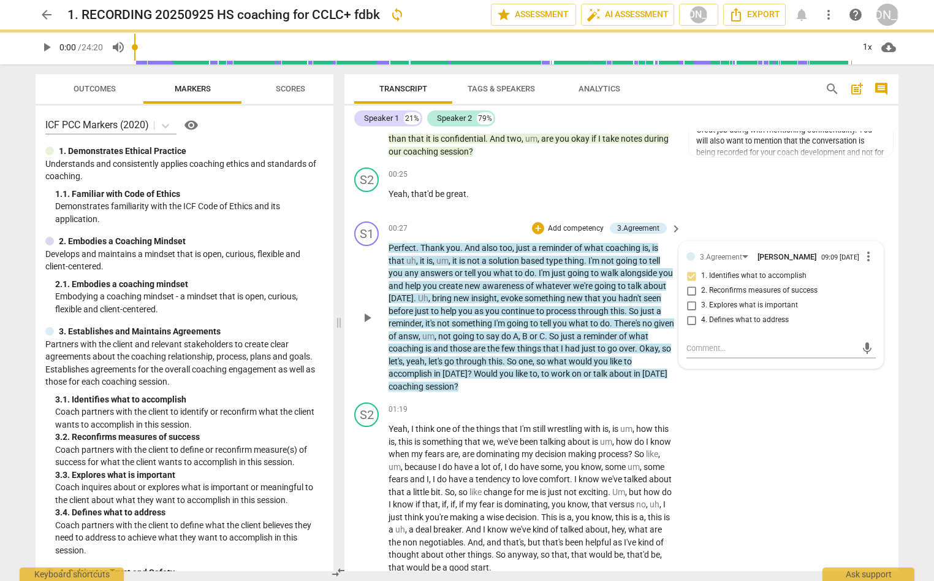
scroll to position [0, 0]
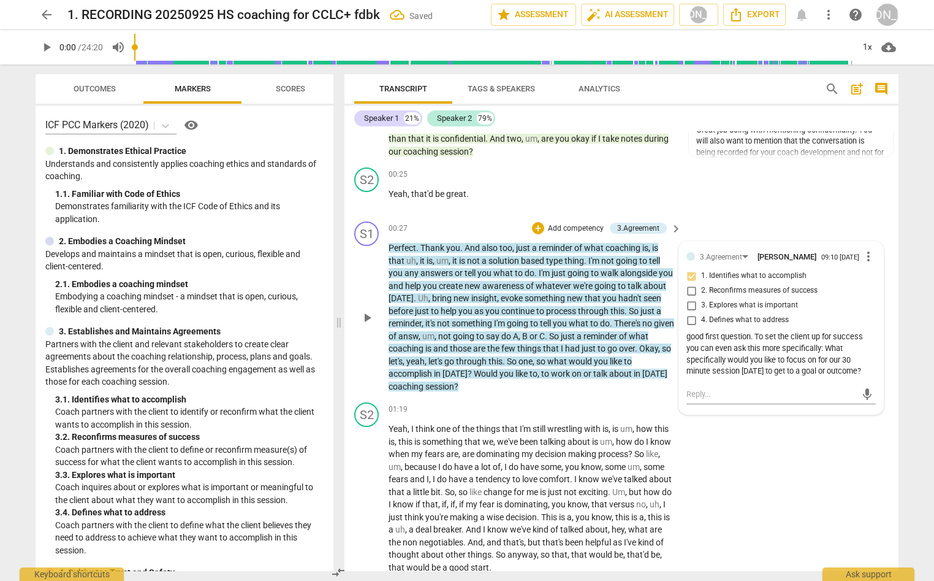
click at [552, 223] on p "Add competency" at bounding box center [576, 228] width 58 height 11
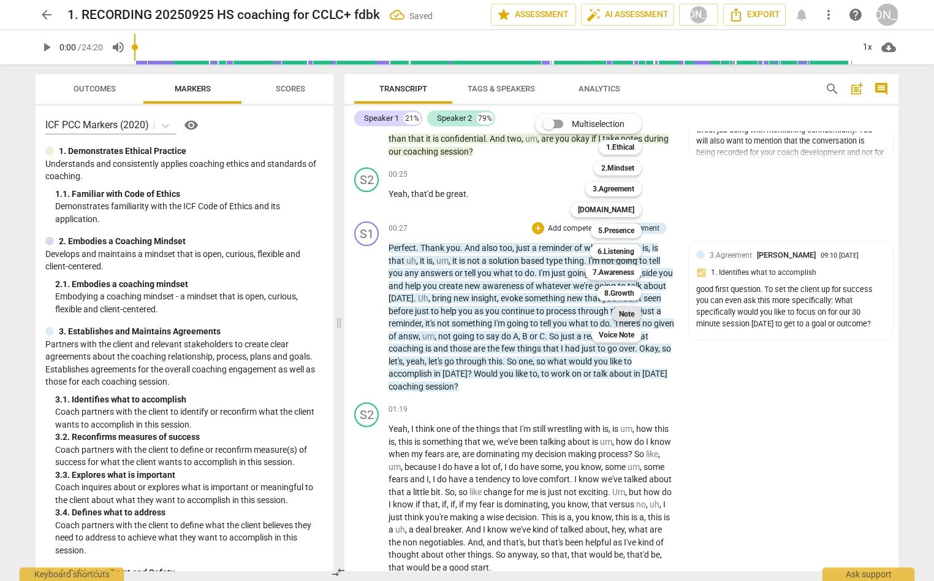
drag, startPoint x: 627, startPoint y: 313, endPoint x: 634, endPoint y: 315, distance: 7.5
click at [628, 313] on b "Note" at bounding box center [626, 314] width 15 height 15
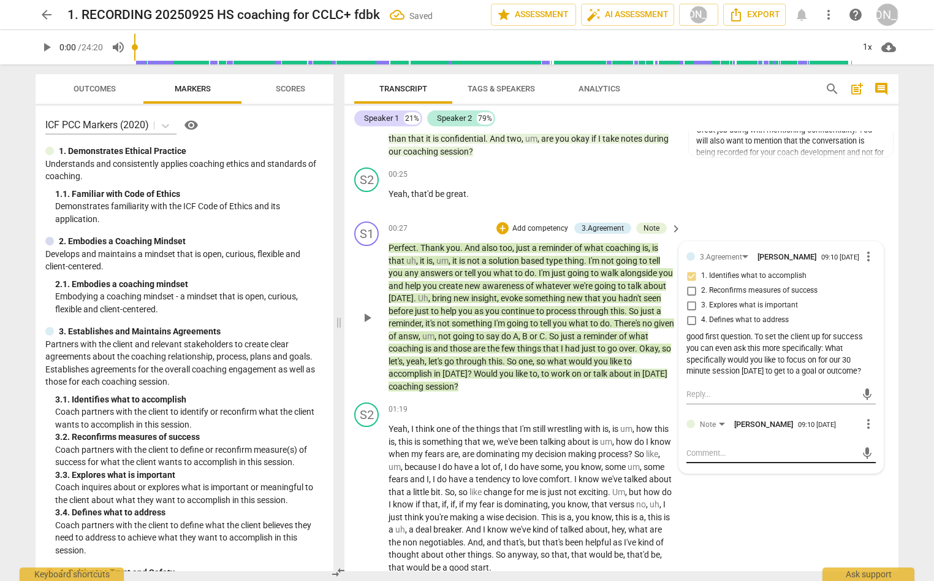
drag, startPoint x: 739, startPoint y: 457, endPoint x: 788, endPoint y: 441, distance: 51.6
click at [740, 457] on textarea at bounding box center [772, 453] width 170 height 12
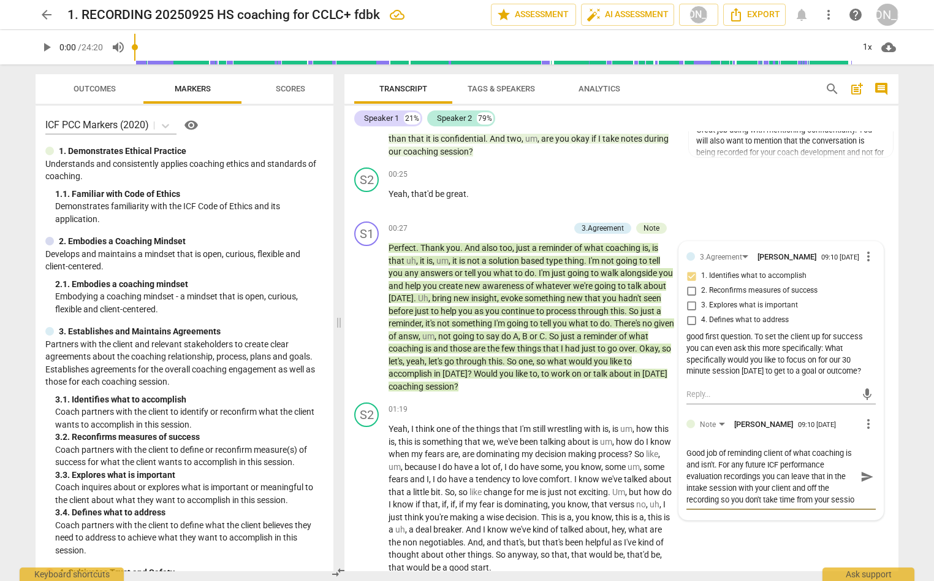
scroll to position [10, 0]
click at [861, 479] on span "send" at bounding box center [867, 476] width 13 height 13
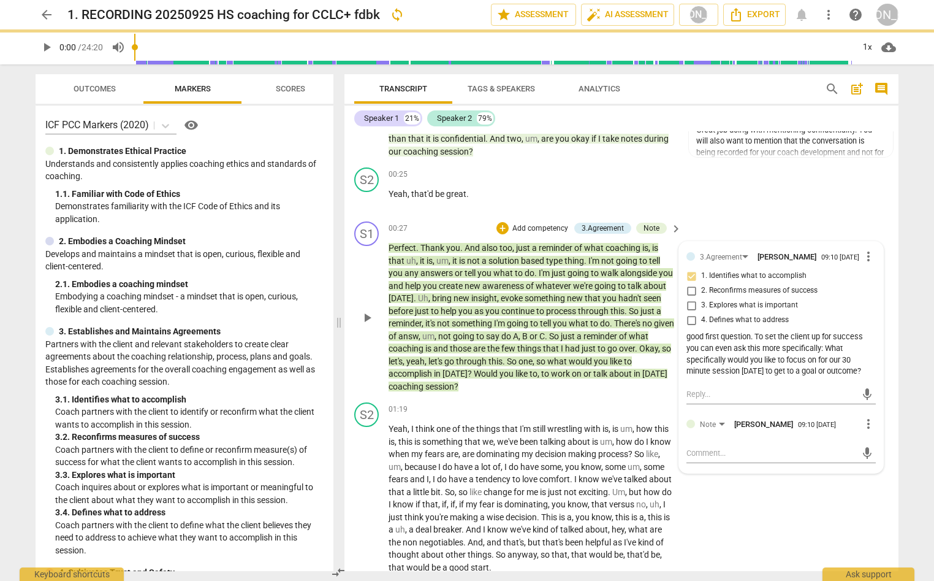
scroll to position [0, 0]
